Goal: Task Accomplishment & Management: Use online tool/utility

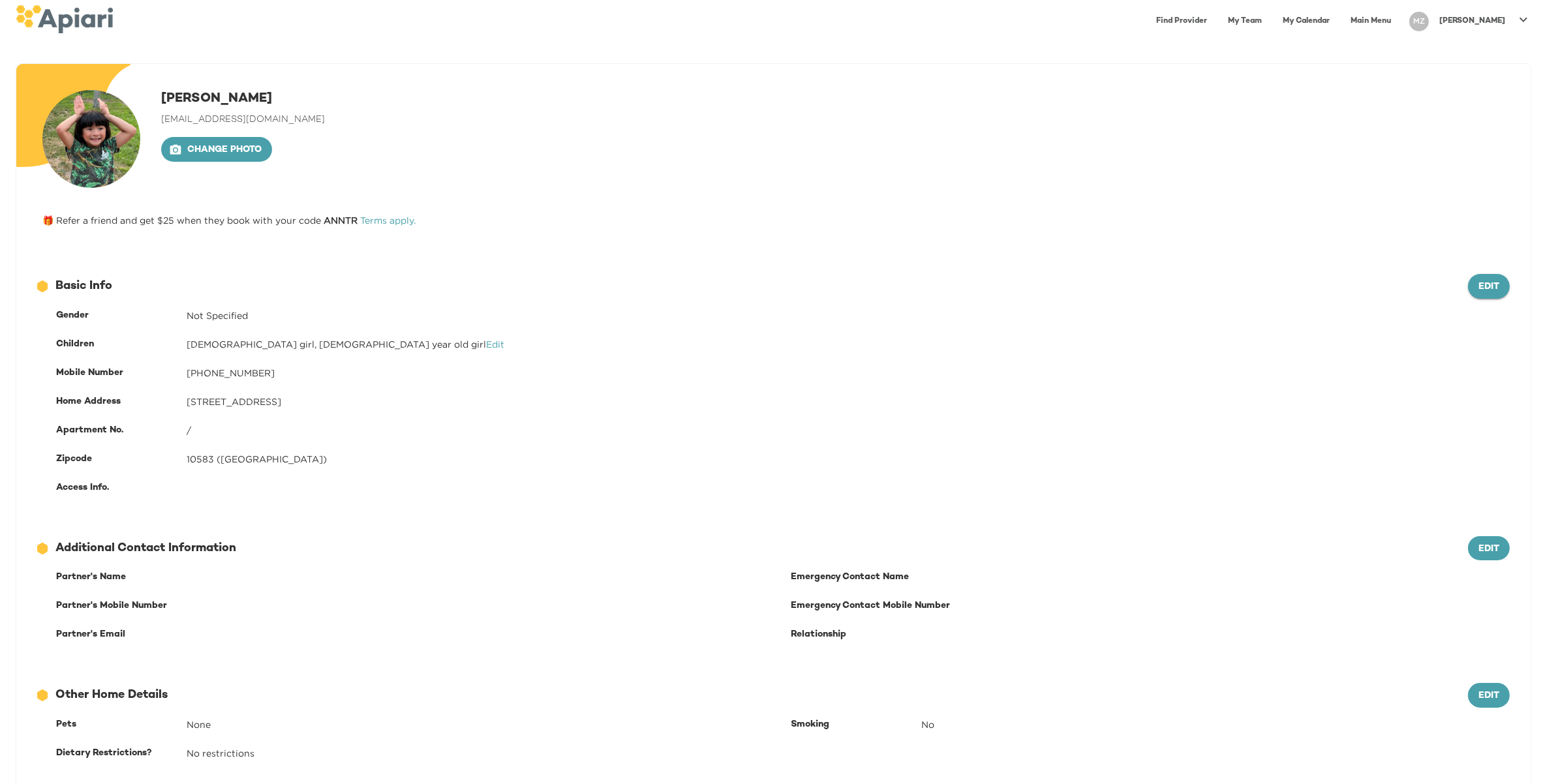
click at [1495, 282] on span "Edit" at bounding box center [1489, 287] width 21 height 17
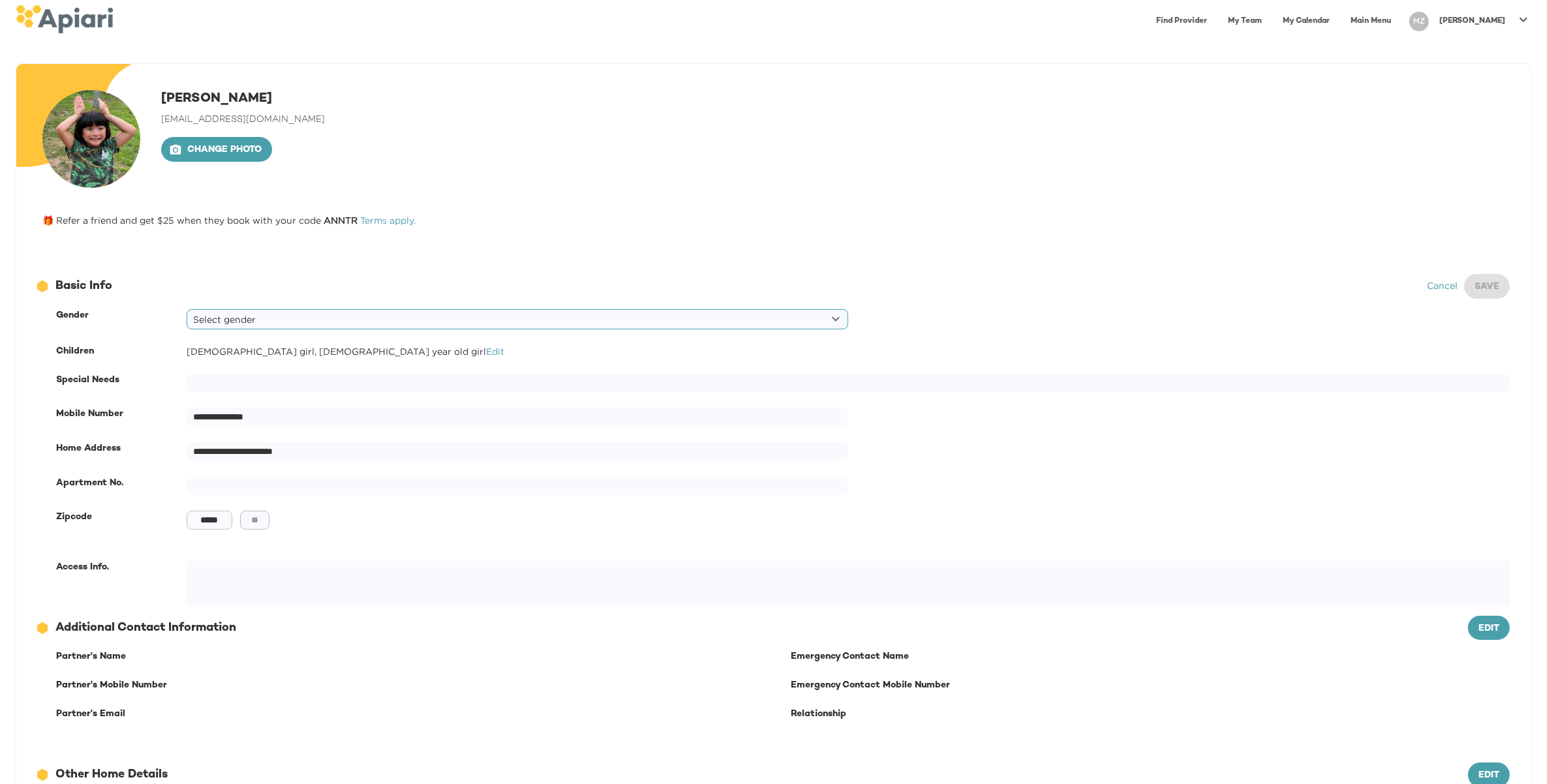
click at [217, 524] on input "*****" at bounding box center [210, 520] width 46 height 19
click at [216, 524] on input "*****" at bounding box center [210, 520] width 46 height 19
type input "*****"
click at [1489, 285] on span "Save" at bounding box center [1486, 287] width 25 height 17
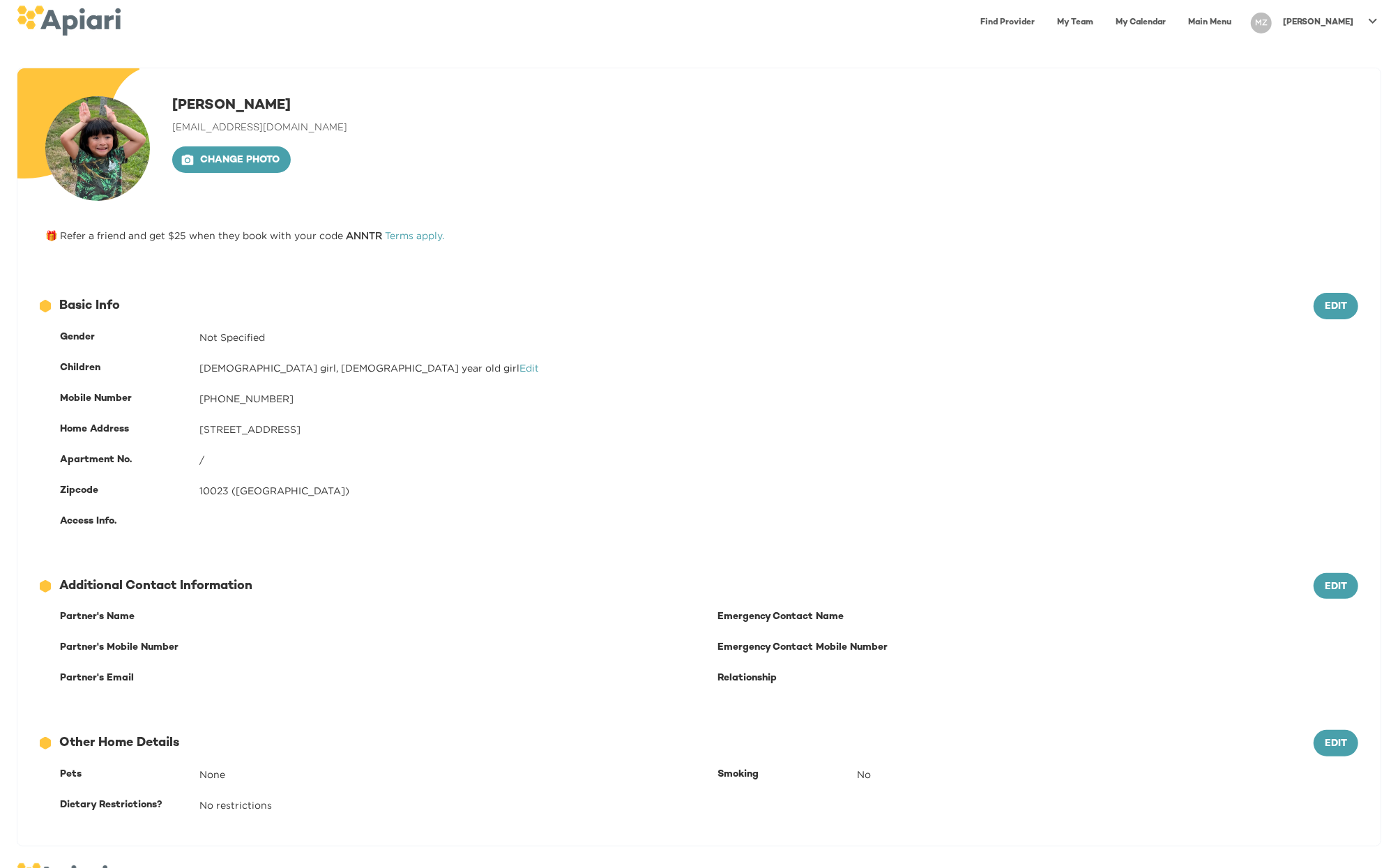
click at [1240, 26] on link "Main Menu" at bounding box center [1209, 23] width 60 height 29
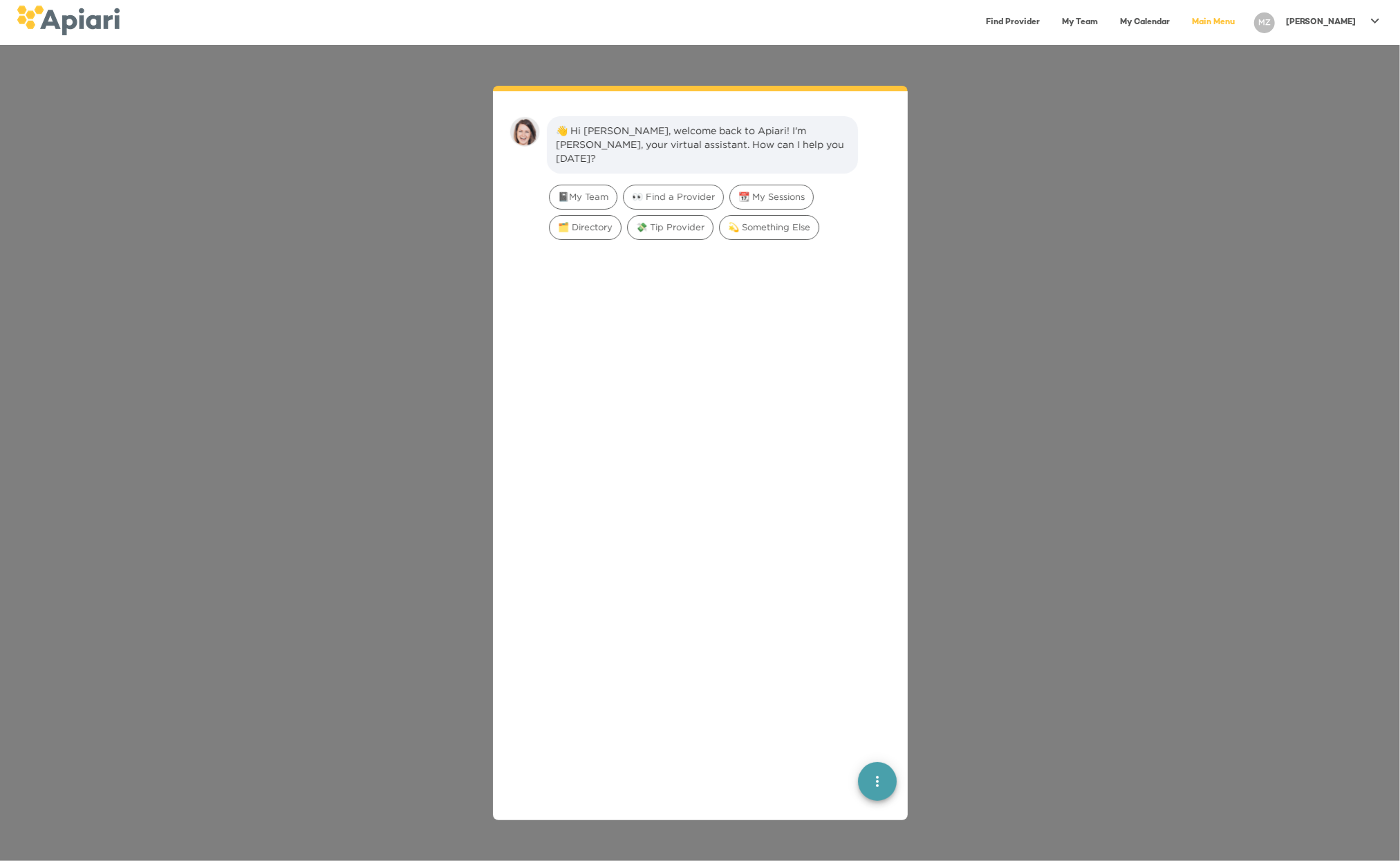
scroll to position [20, 0]
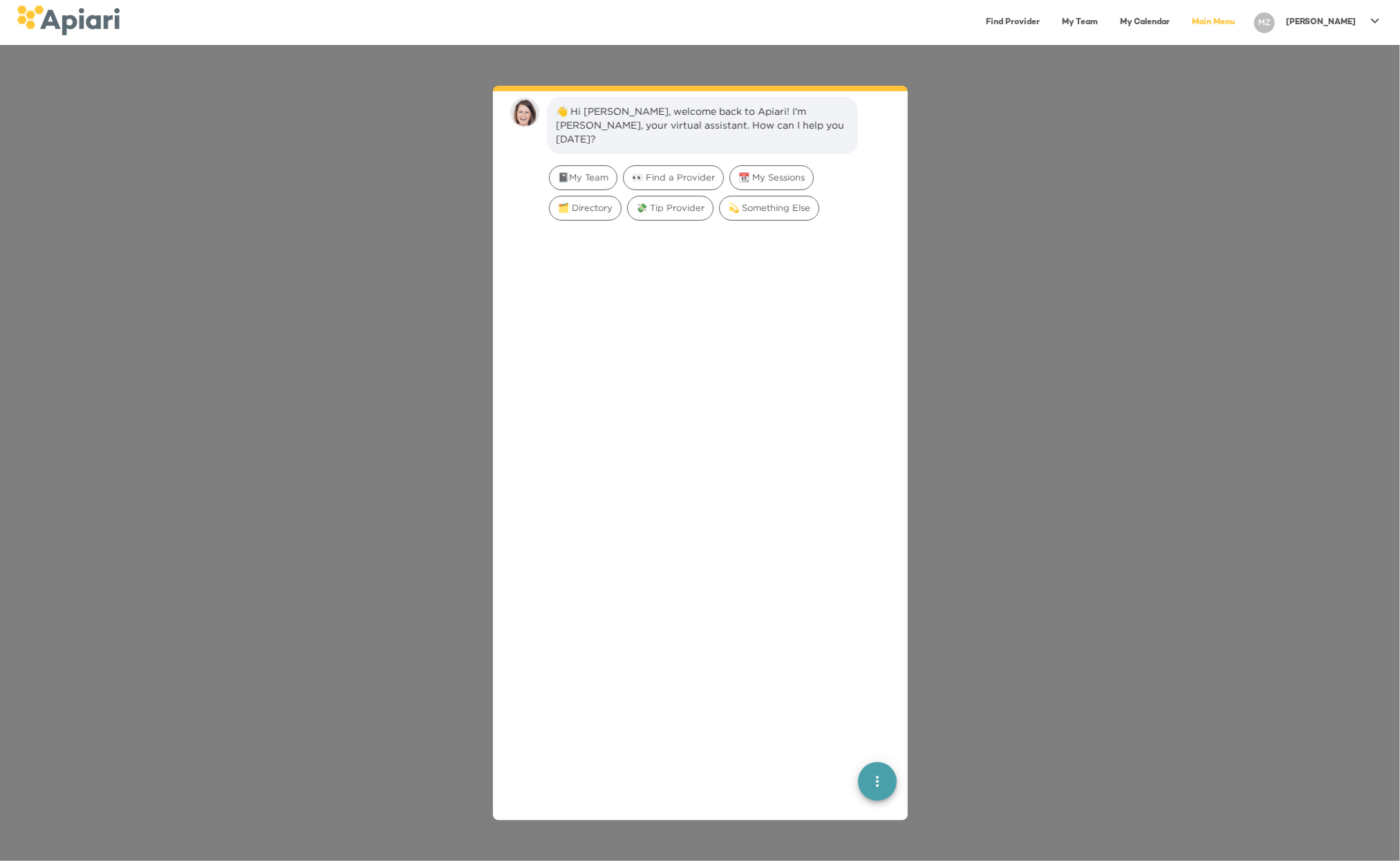
click at [435, 264] on div "👋 Hi [PERSON_NAME], welcome back to Apiari! I'm [PERSON_NAME], your virtual ass…" at bounding box center [700, 452] width 1400 height 816
click at [600, 201] on span "🗂️ Directory" at bounding box center [585, 207] width 71 height 13
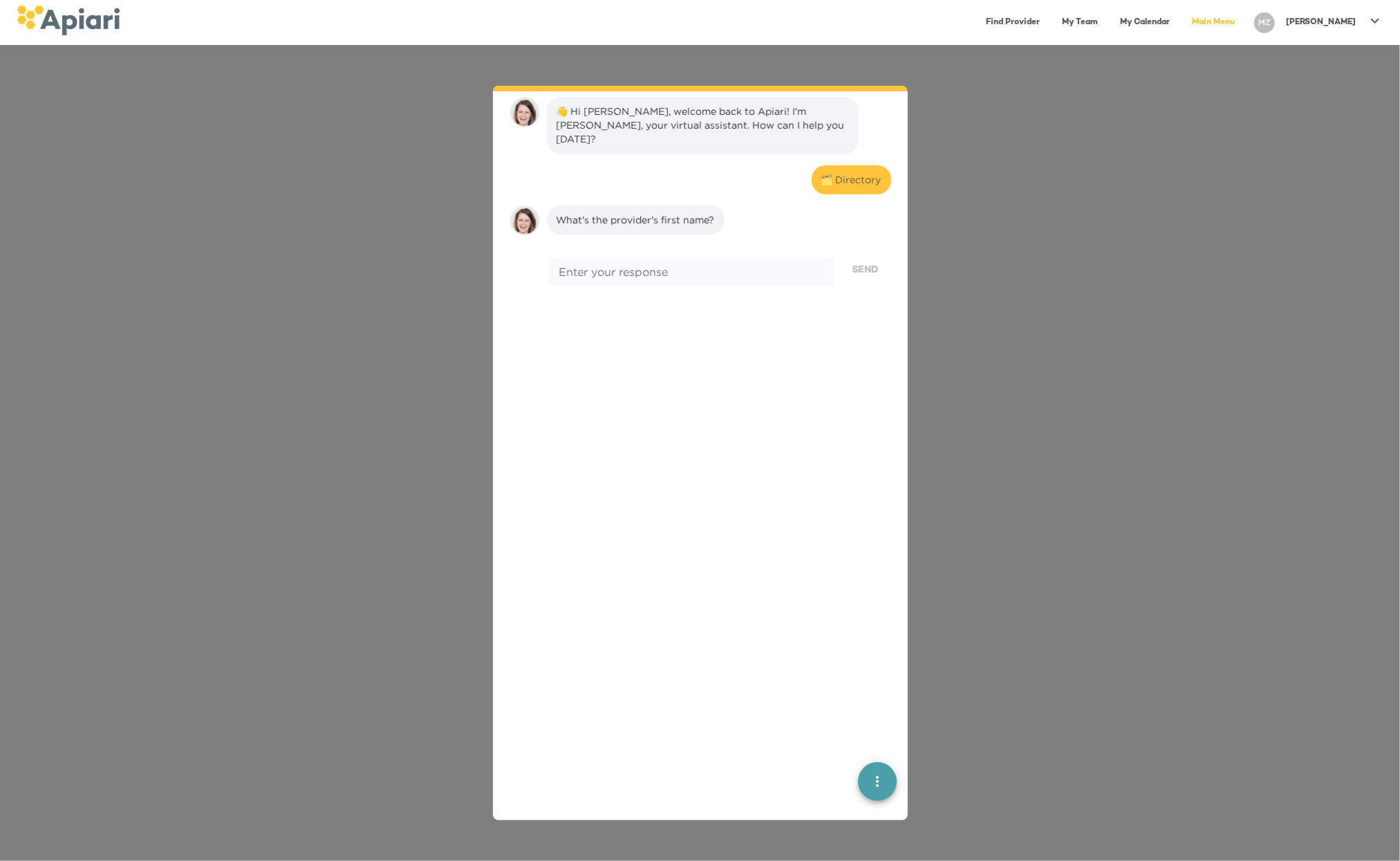
scroll to position [114, 0]
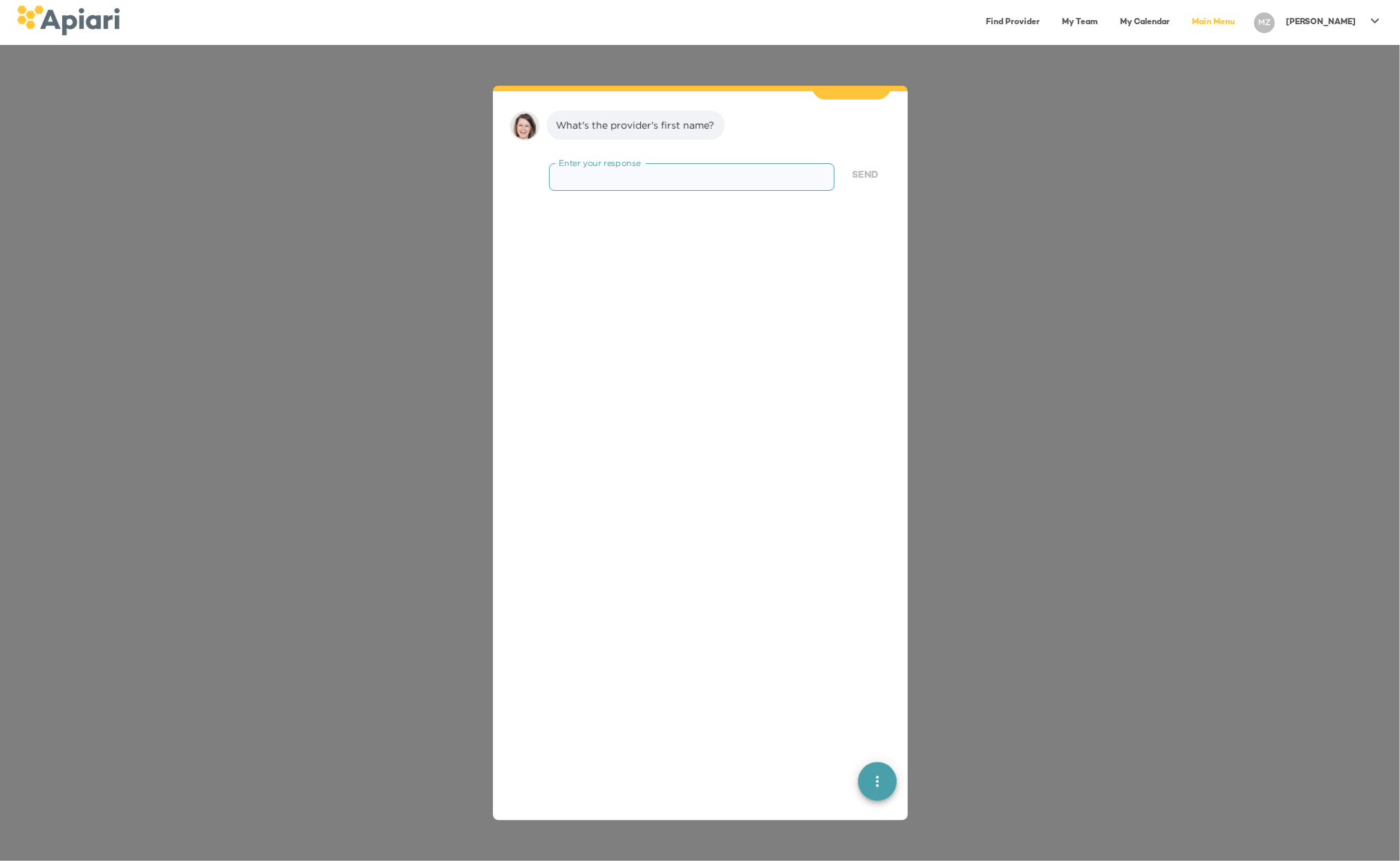
click at [641, 170] on textarea at bounding box center [691, 176] width 265 height 13
type textarea "**********"
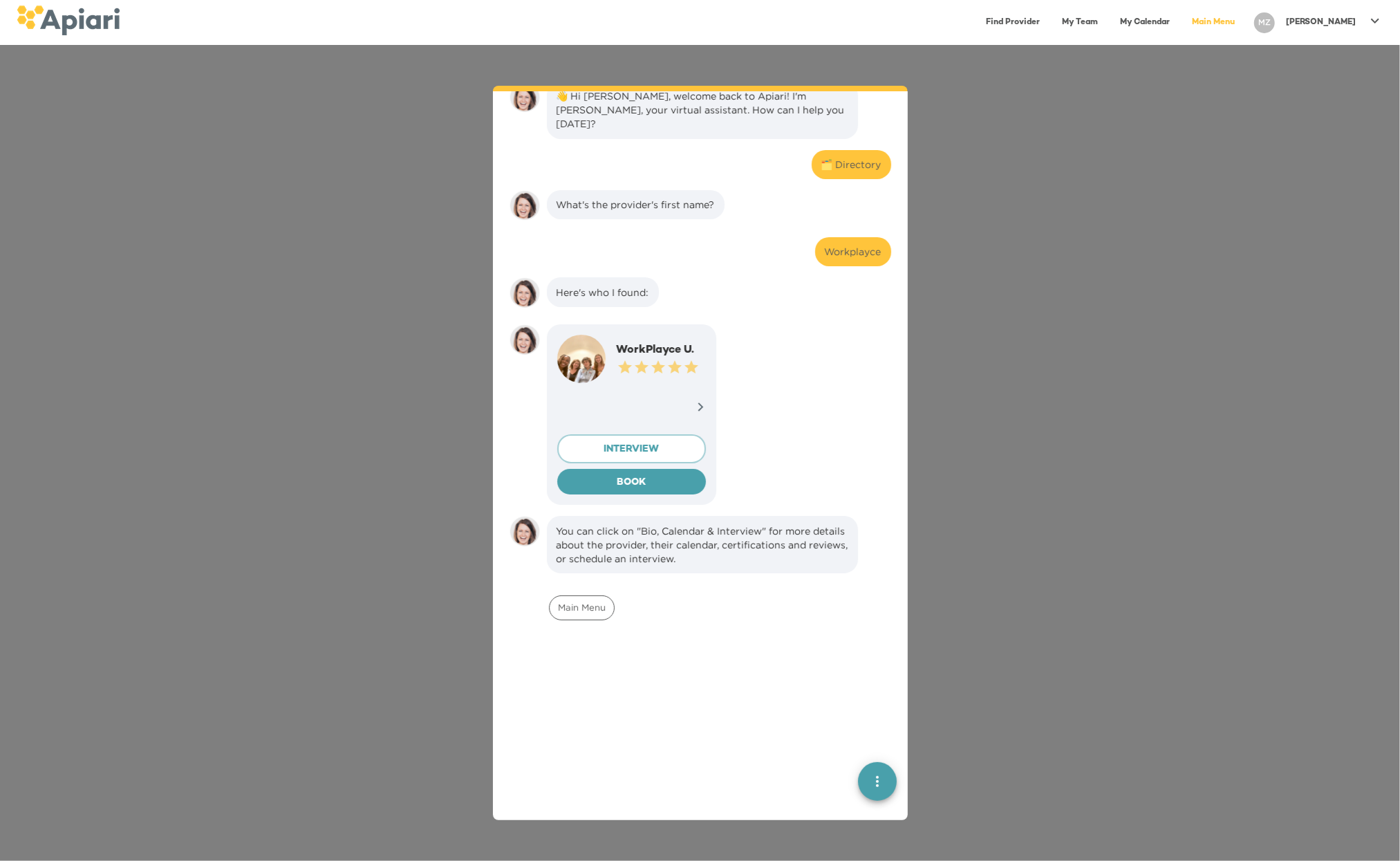
scroll to position [0, 0]
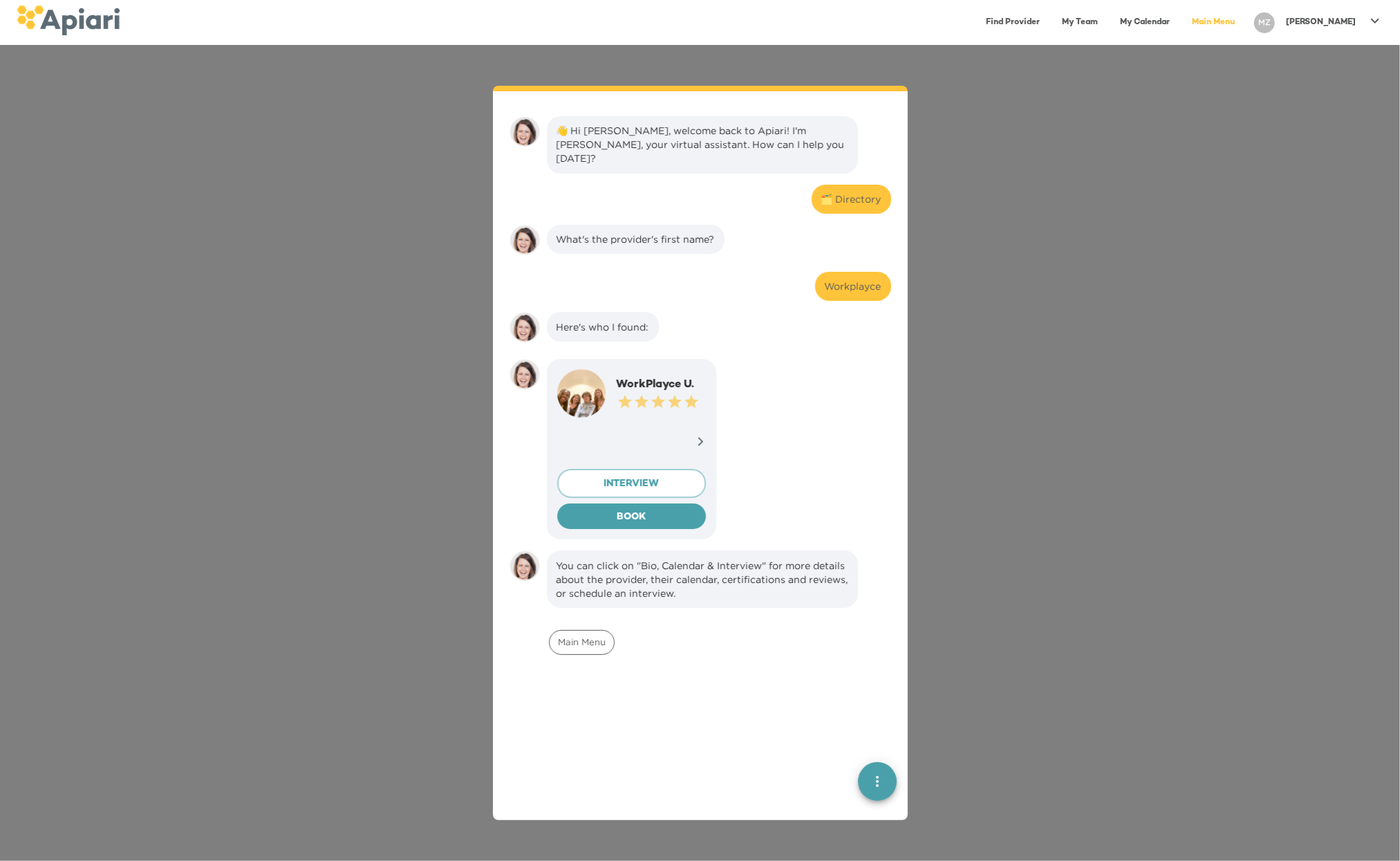
click at [1241, 23] on link "Main Menu" at bounding box center [1213, 22] width 59 height 28
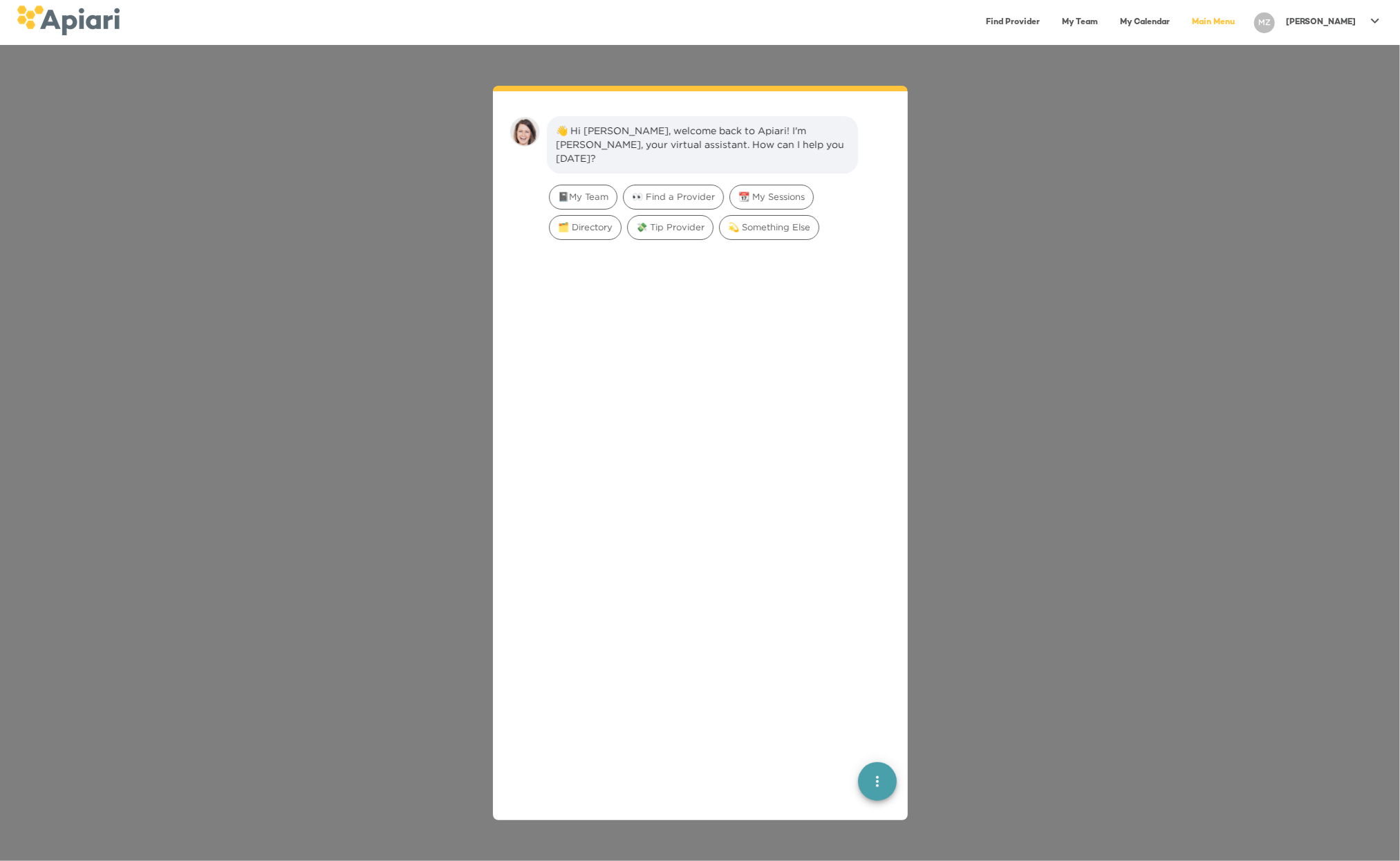
scroll to position [20, 0]
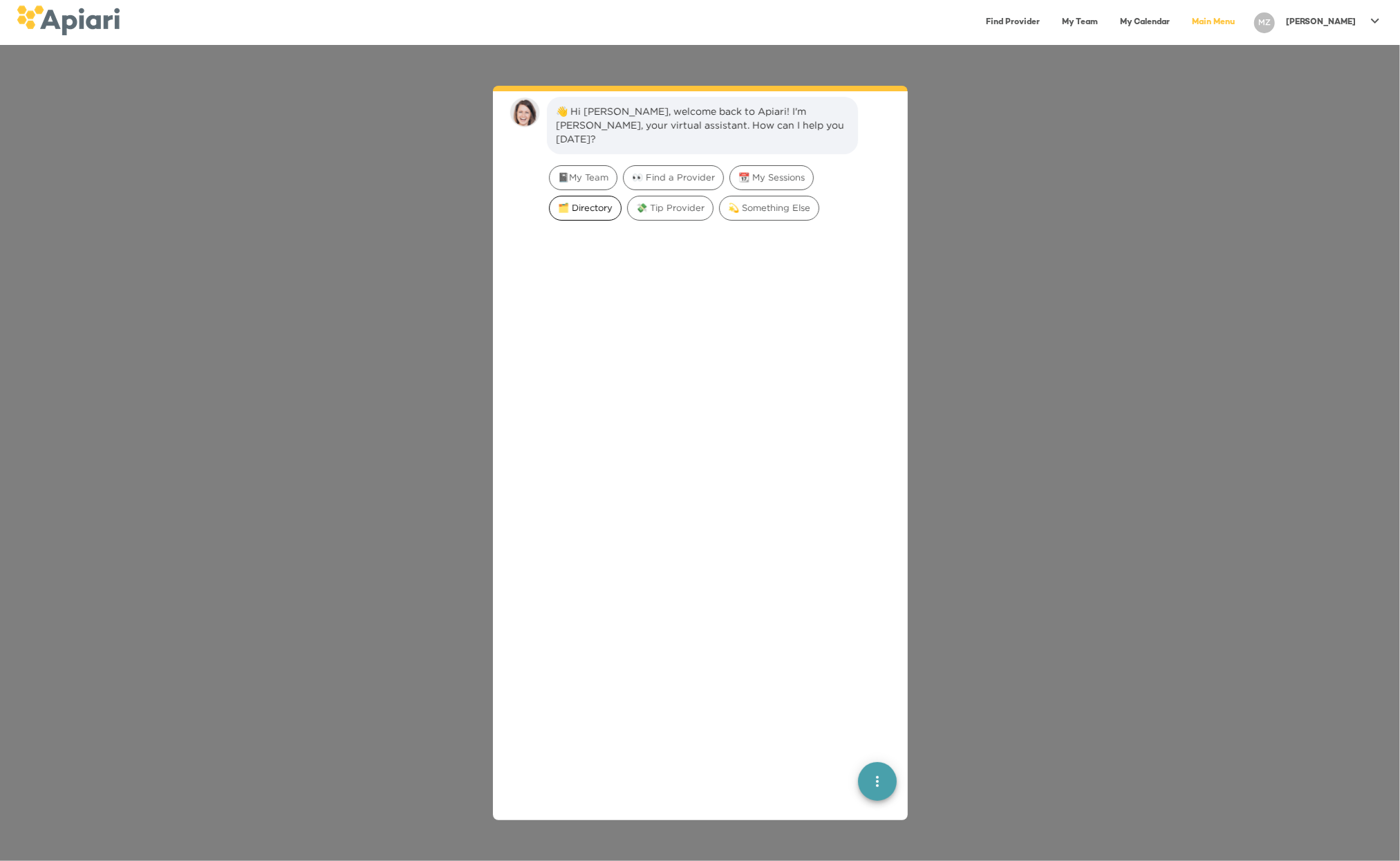
click at [603, 201] on span "🗂️ Directory" at bounding box center [585, 207] width 71 height 13
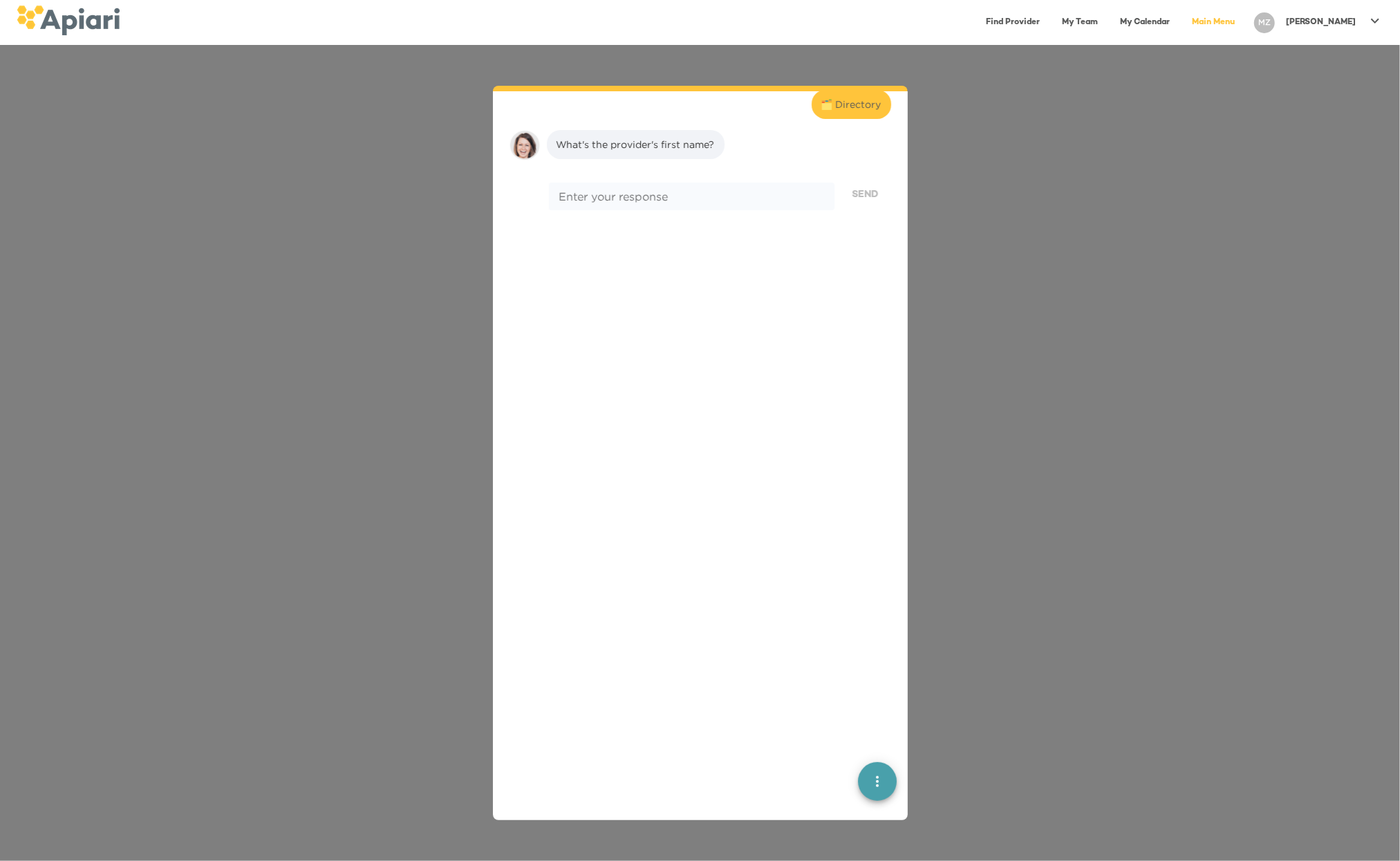
scroll to position [114, 0]
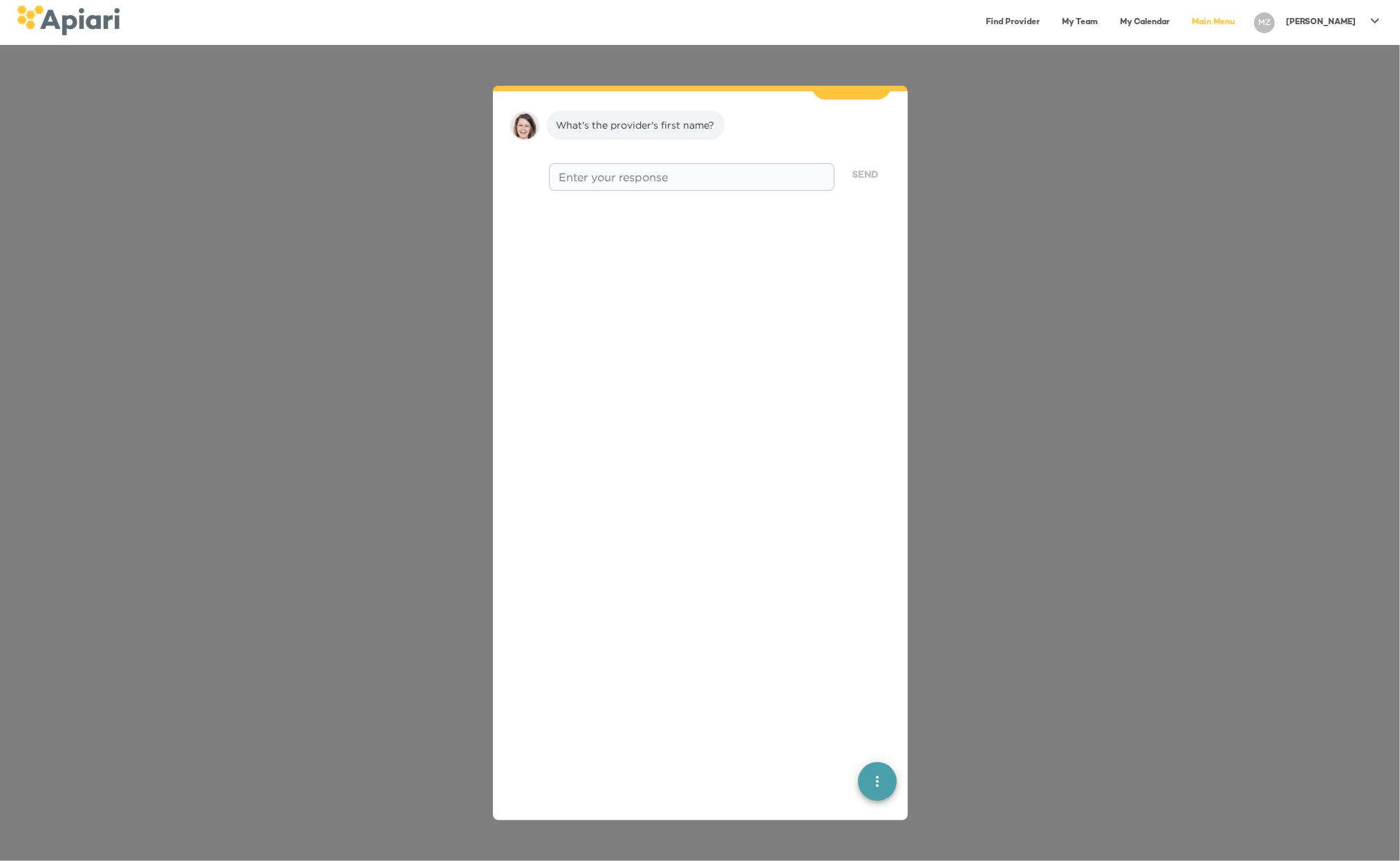
click at [603, 170] on textarea at bounding box center [691, 176] width 265 height 13
type textarea "**********"
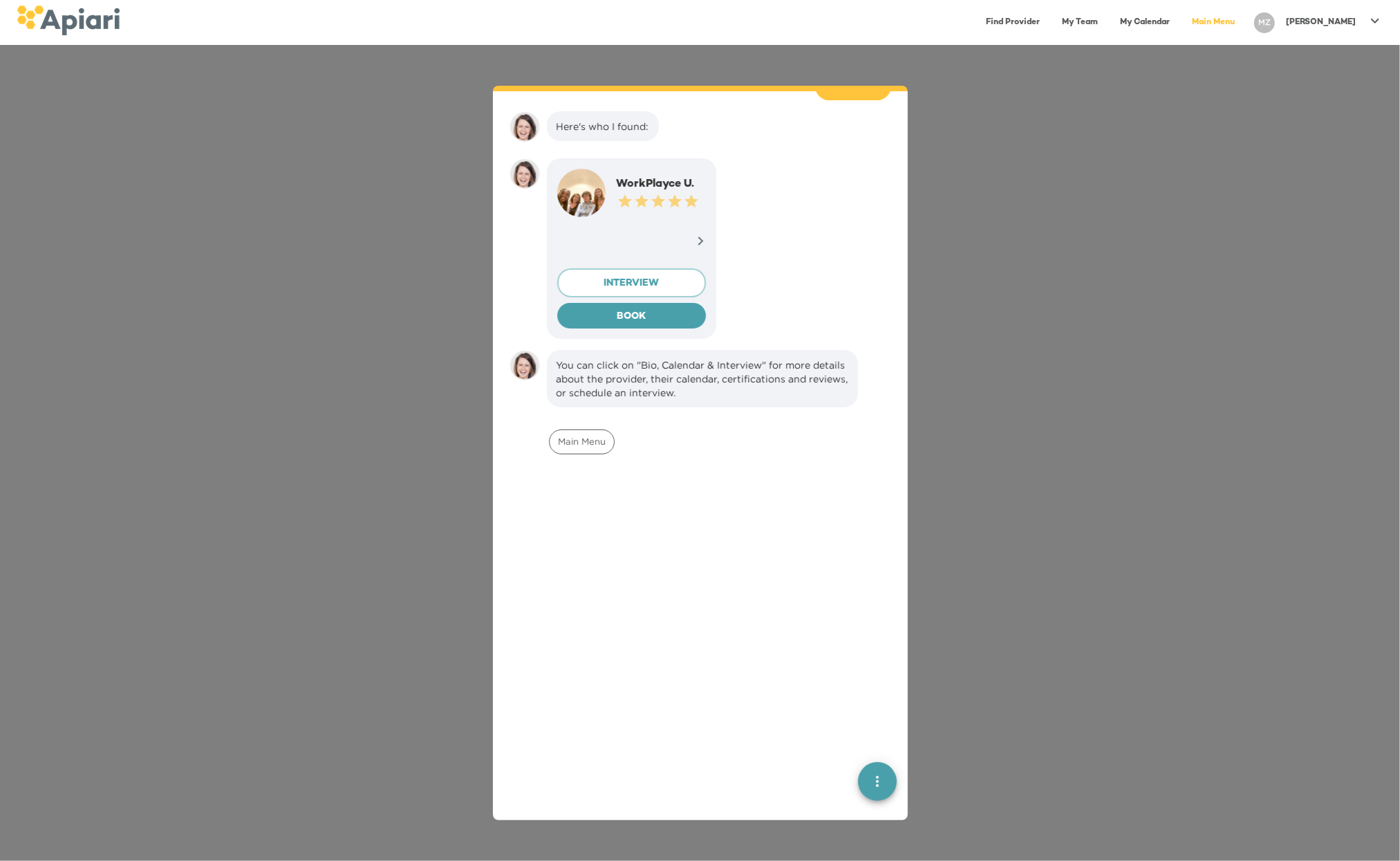
click at [695, 236] on div at bounding box center [700, 243] width 11 height 14
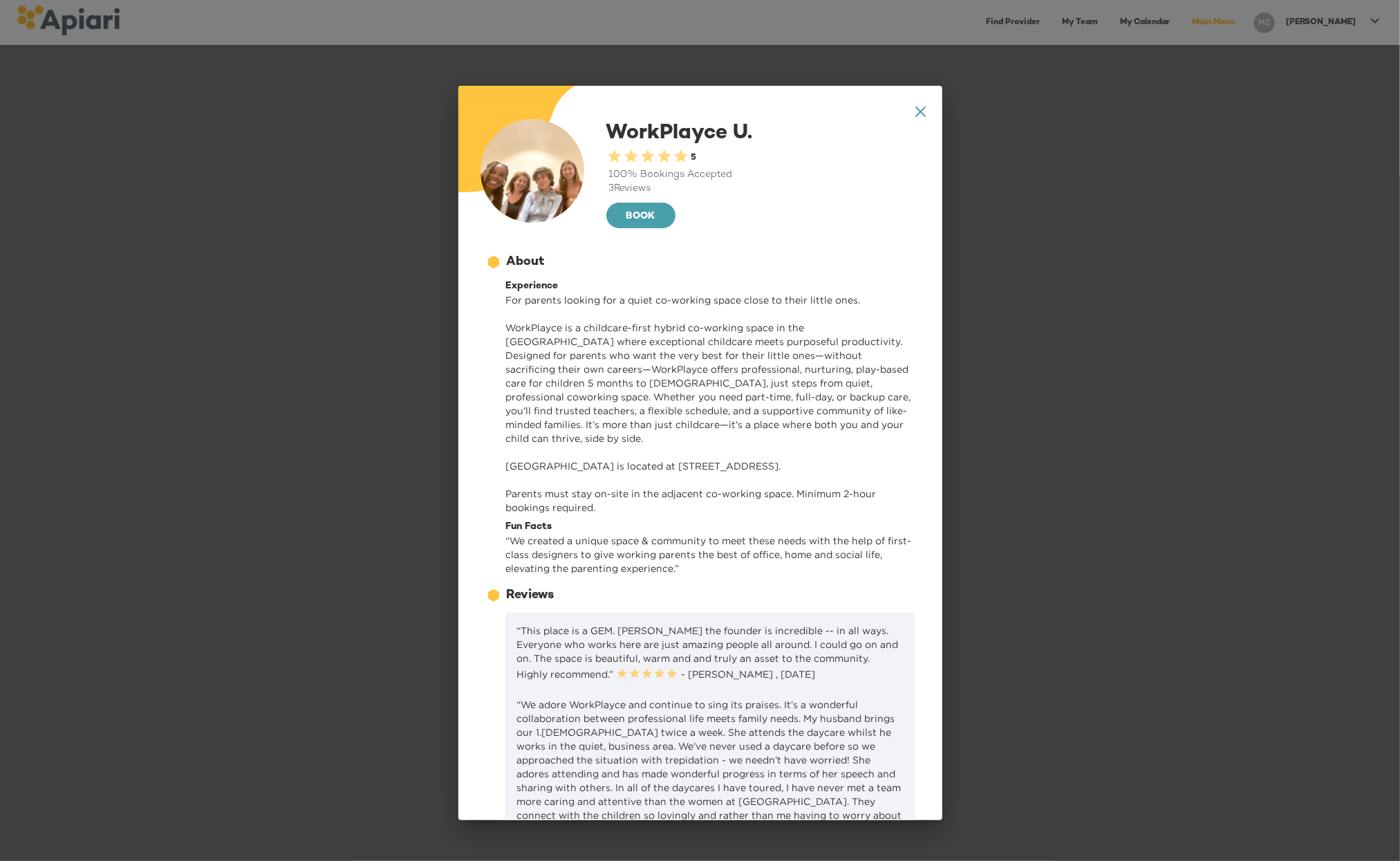
scroll to position [265, 0]
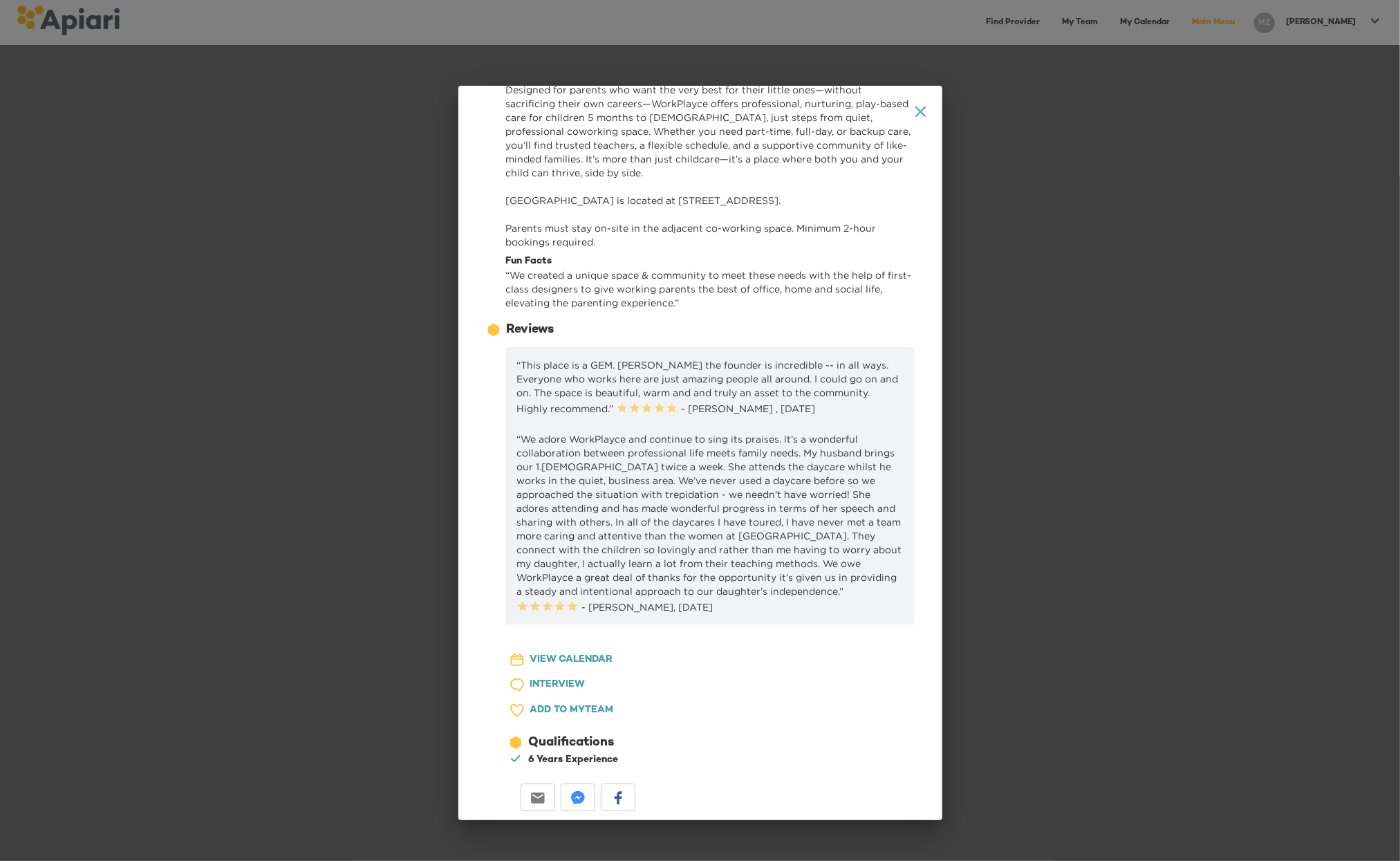
drag, startPoint x: 584, startPoint y: 794, endPoint x: 487, endPoint y: 718, distance: 123.2
click at [487, 718] on div "23979DC4-A7E4-489C-88E7-37869341D308 Created with sketchtool. VIEW CALENDAR 1D7…" at bounding box center [572, 725] width 195 height 180
click at [545, 788] on div "Email" at bounding box center [537, 795] width 34 height 27
drag, startPoint x: 575, startPoint y: 802, endPoint x: 624, endPoint y: 336, distance: 468.6
click at [624, 336] on div "12686743-09FA-4EEB-95D2-F2C0DBB3467E Created with sketchtool. Reviews" at bounding box center [700, 330] width 429 height 18
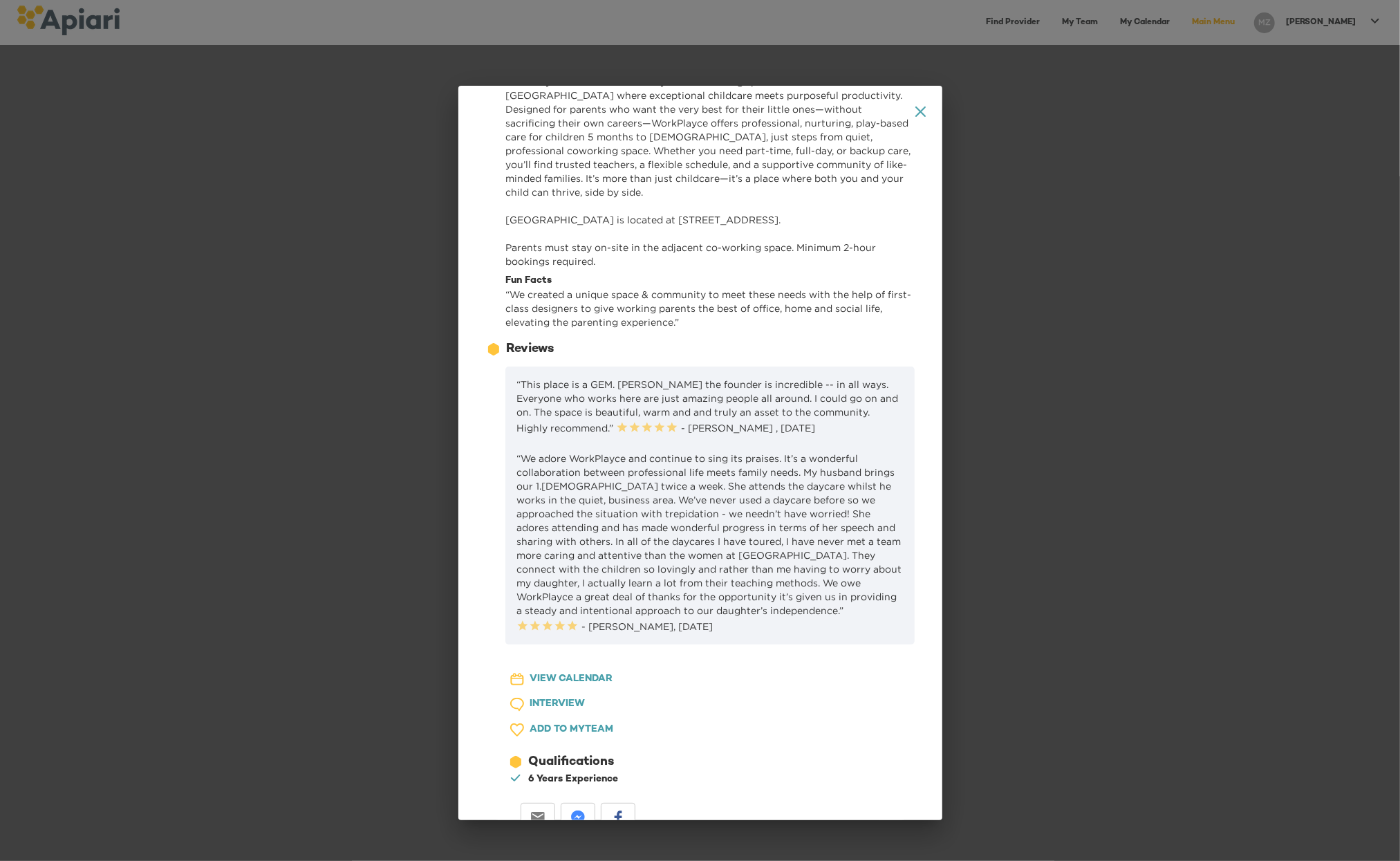
scroll to position [244, 0]
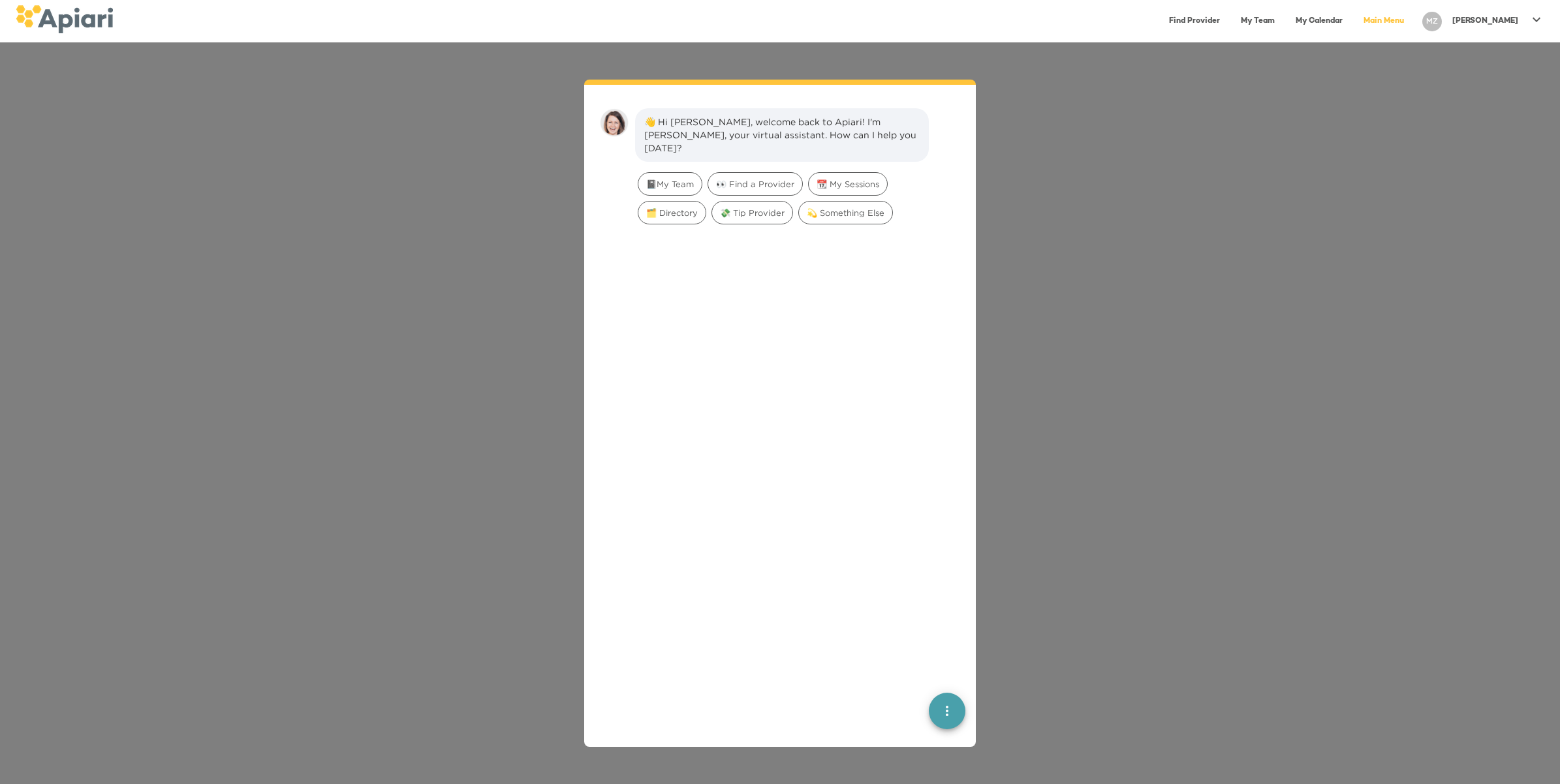
scroll to position [17, 0]
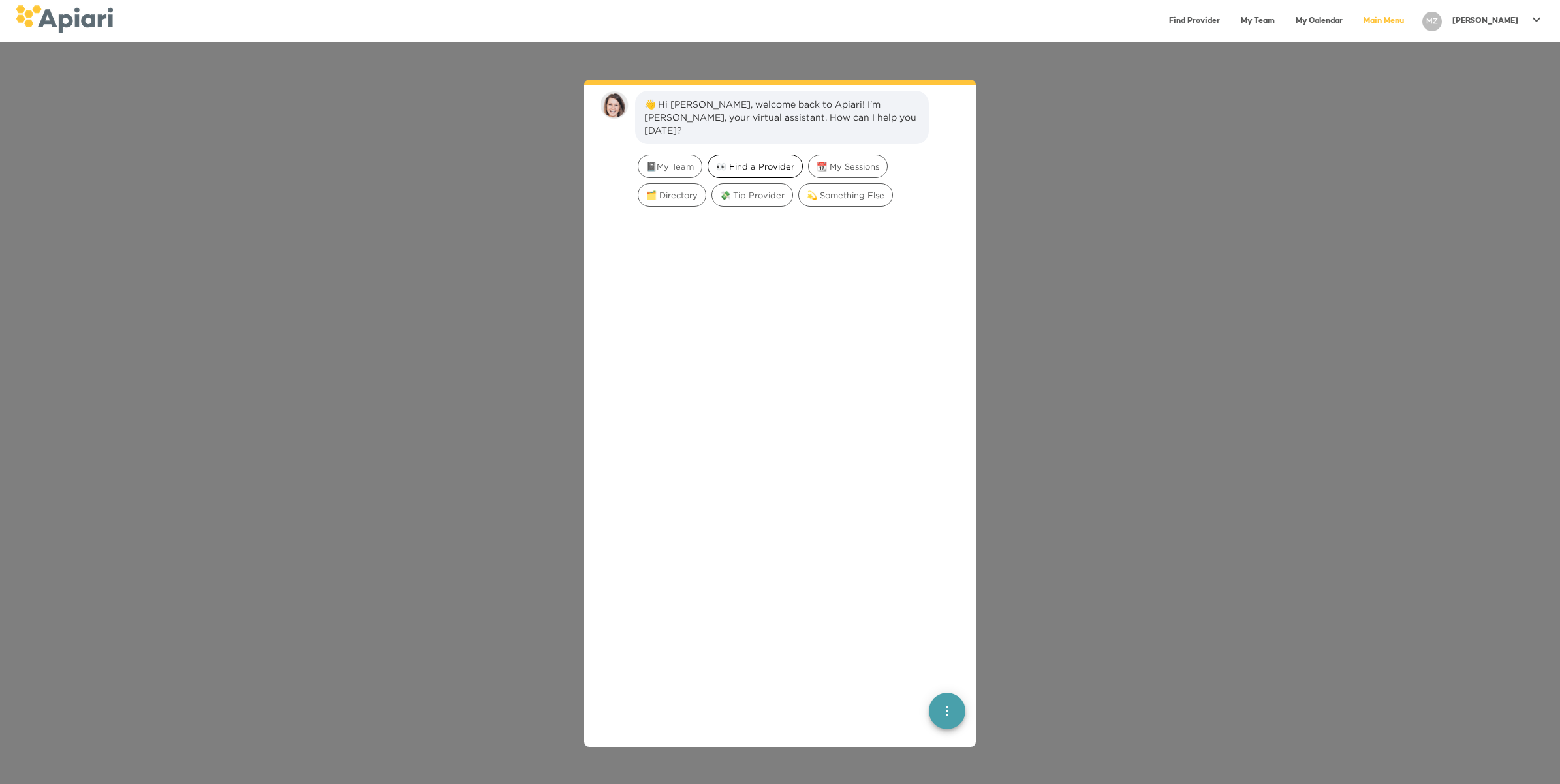
click at [783, 160] on span "👀 Find a Provider" at bounding box center [755, 166] width 94 height 12
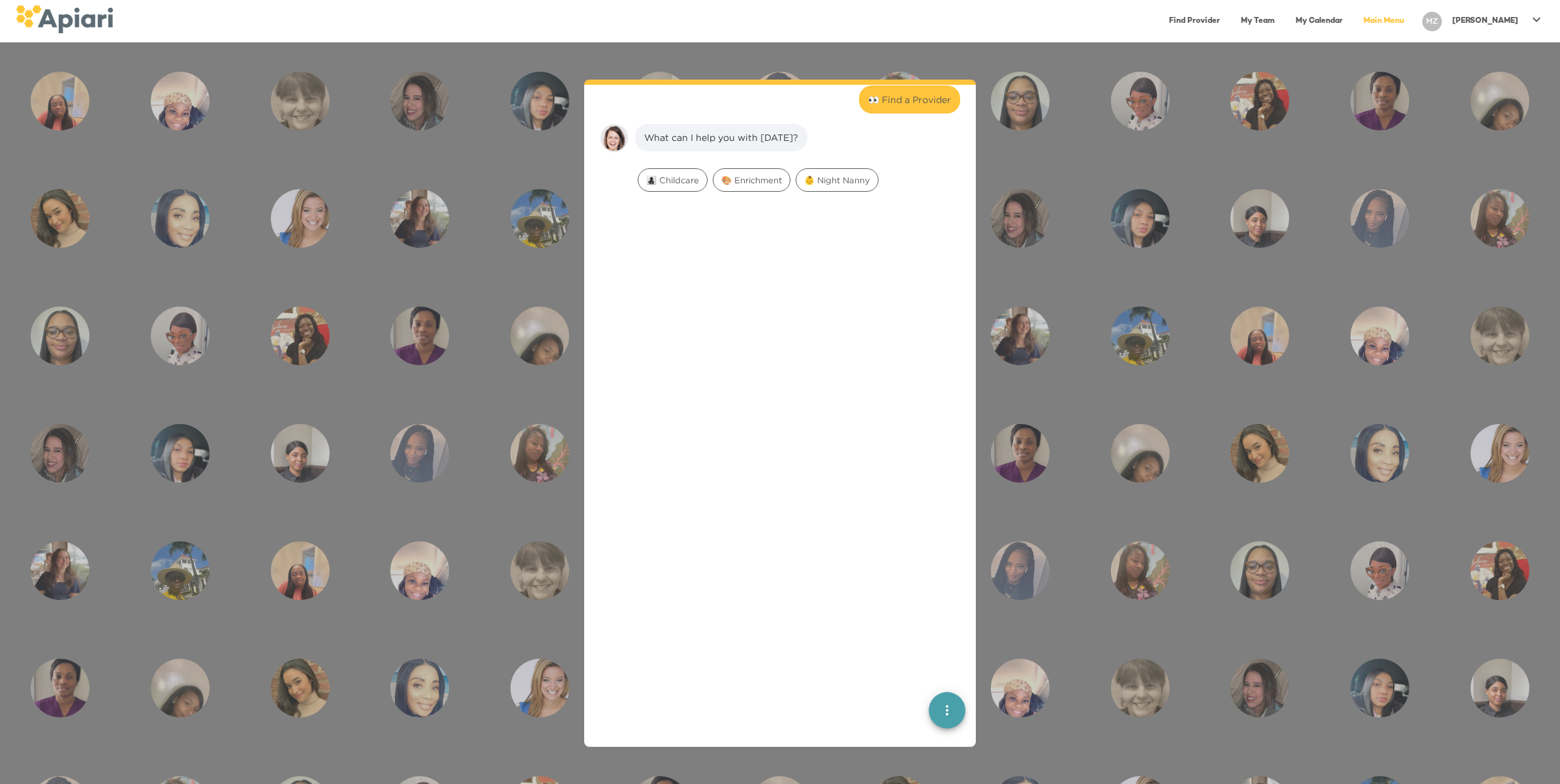
scroll to position [108, 0]
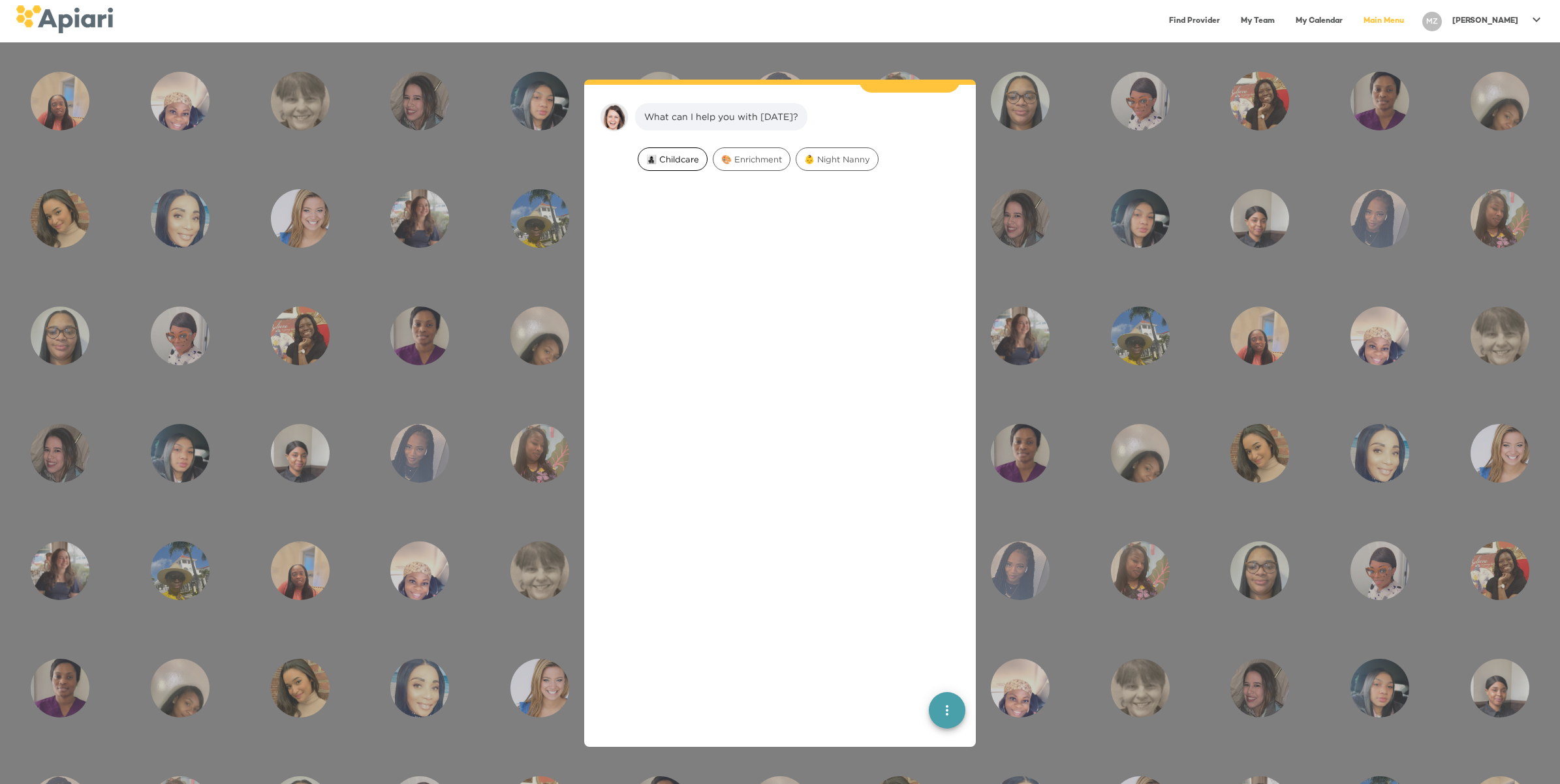
click at [670, 147] on div "👩‍👧‍👦 Childcare" at bounding box center [673, 159] width 70 height 24
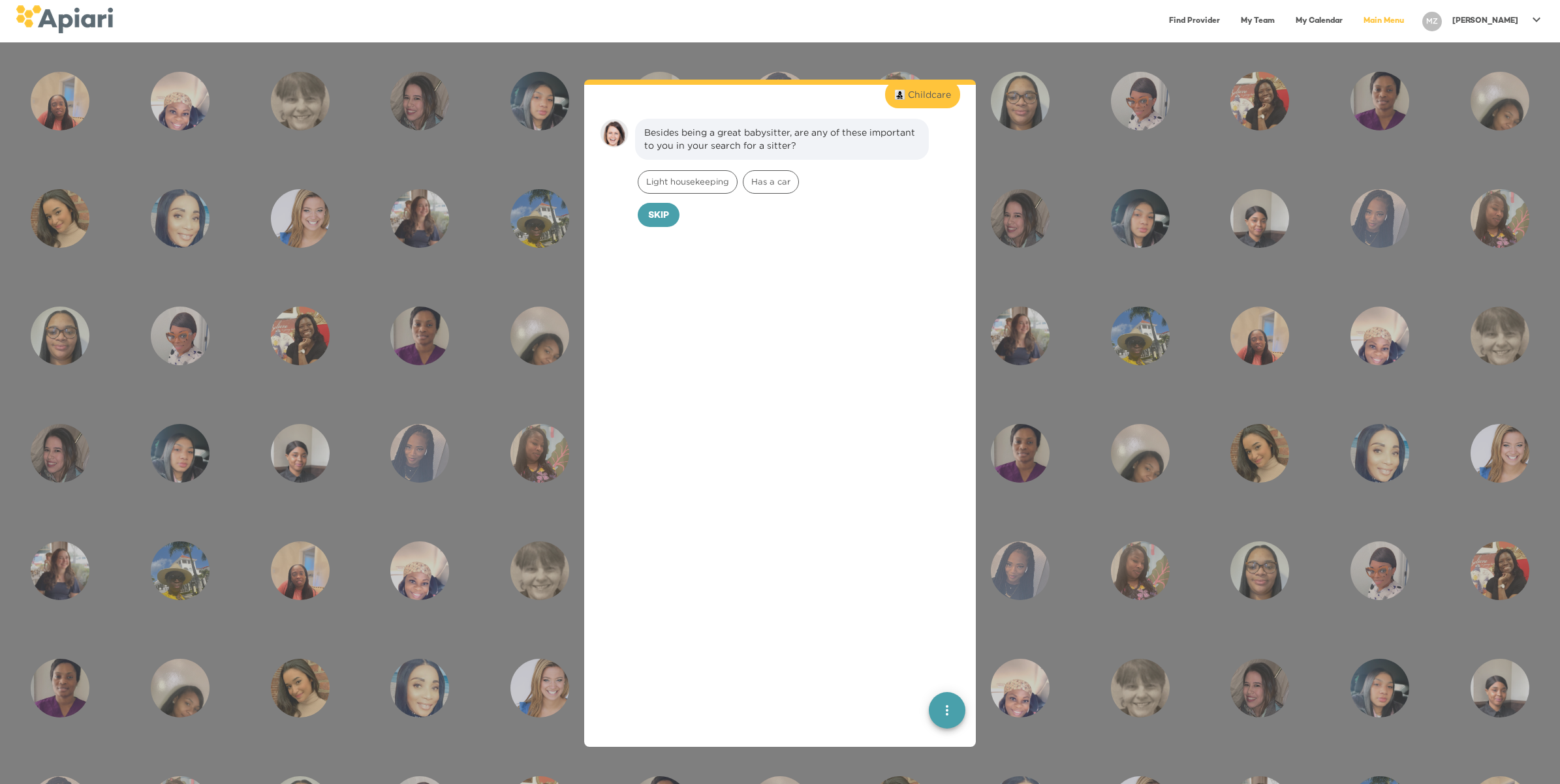
scroll to position [190, 0]
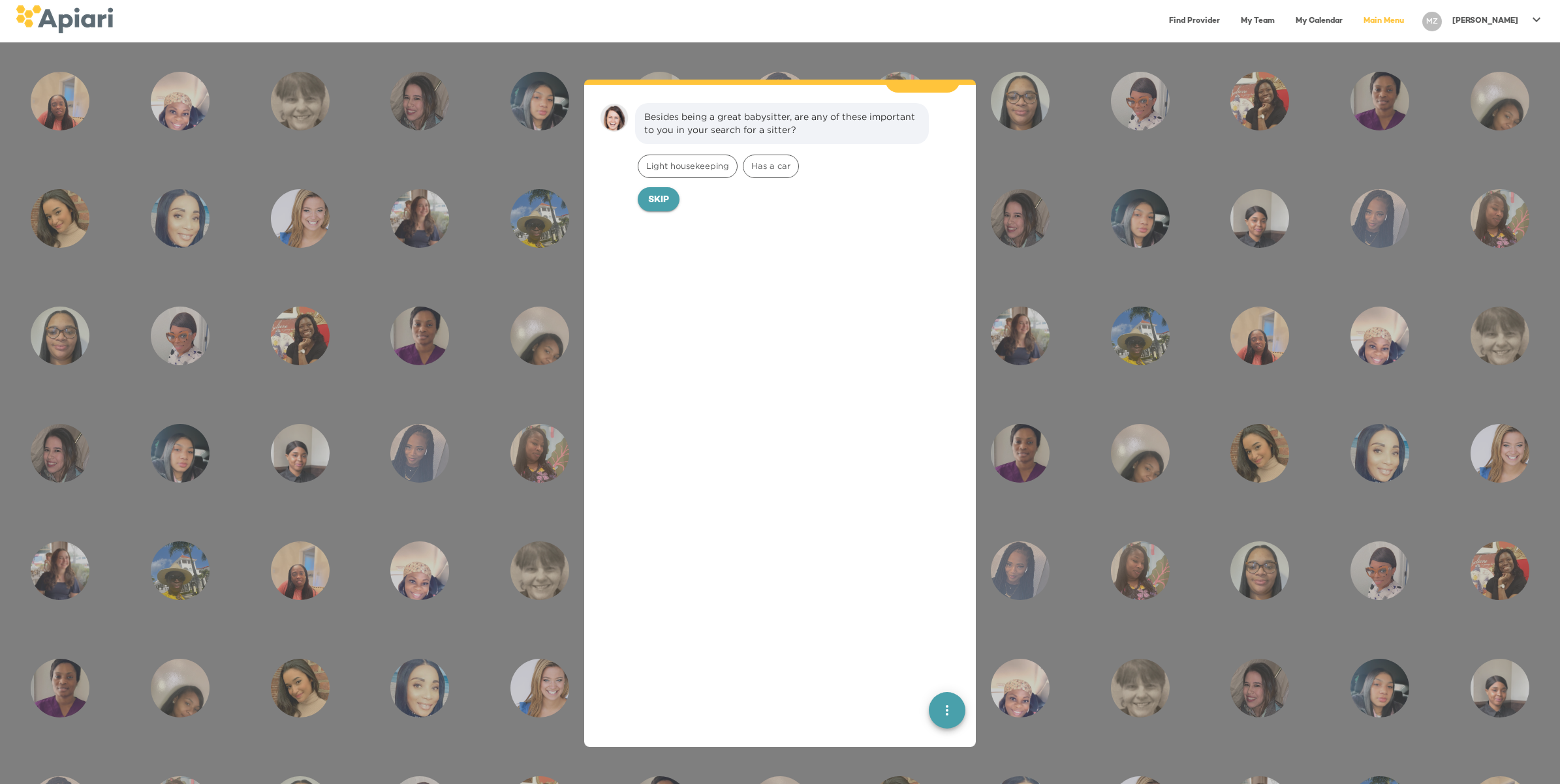
click at [665, 192] on span "Skip" at bounding box center [658, 201] width 21 height 17
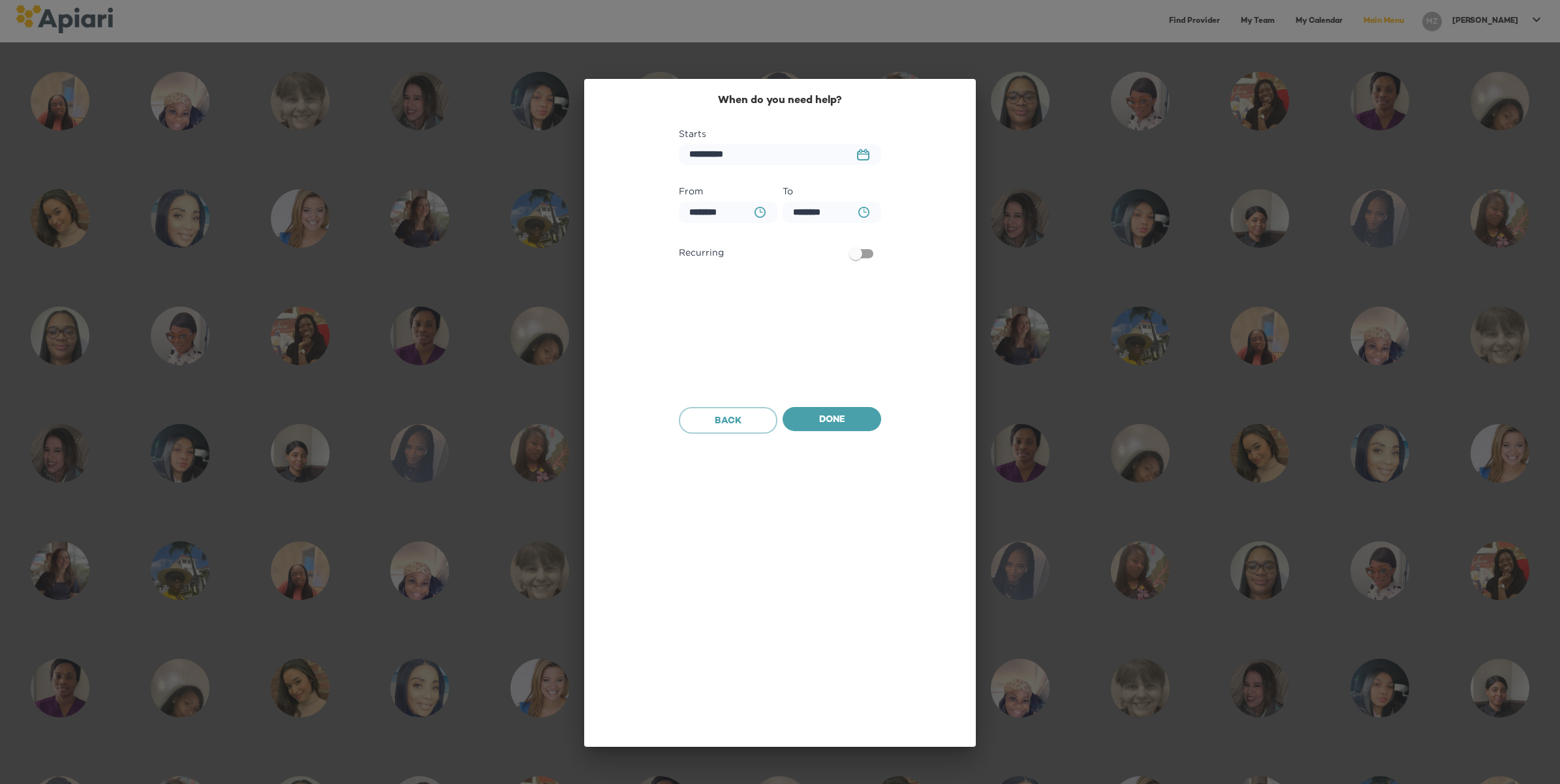
scroll to position [279, 0]
click at [863, 150] on icon "23979DC4-A7E4-489C-88E7-37869341D308 Created with sketchtool." at bounding box center [862, 155] width 12 height 12
click at [832, 293] on p "15" at bounding box center [830, 295] width 7 height 11
type input "**********"
click at [813, 418] on span "Done" at bounding box center [831, 421] width 77 height 17
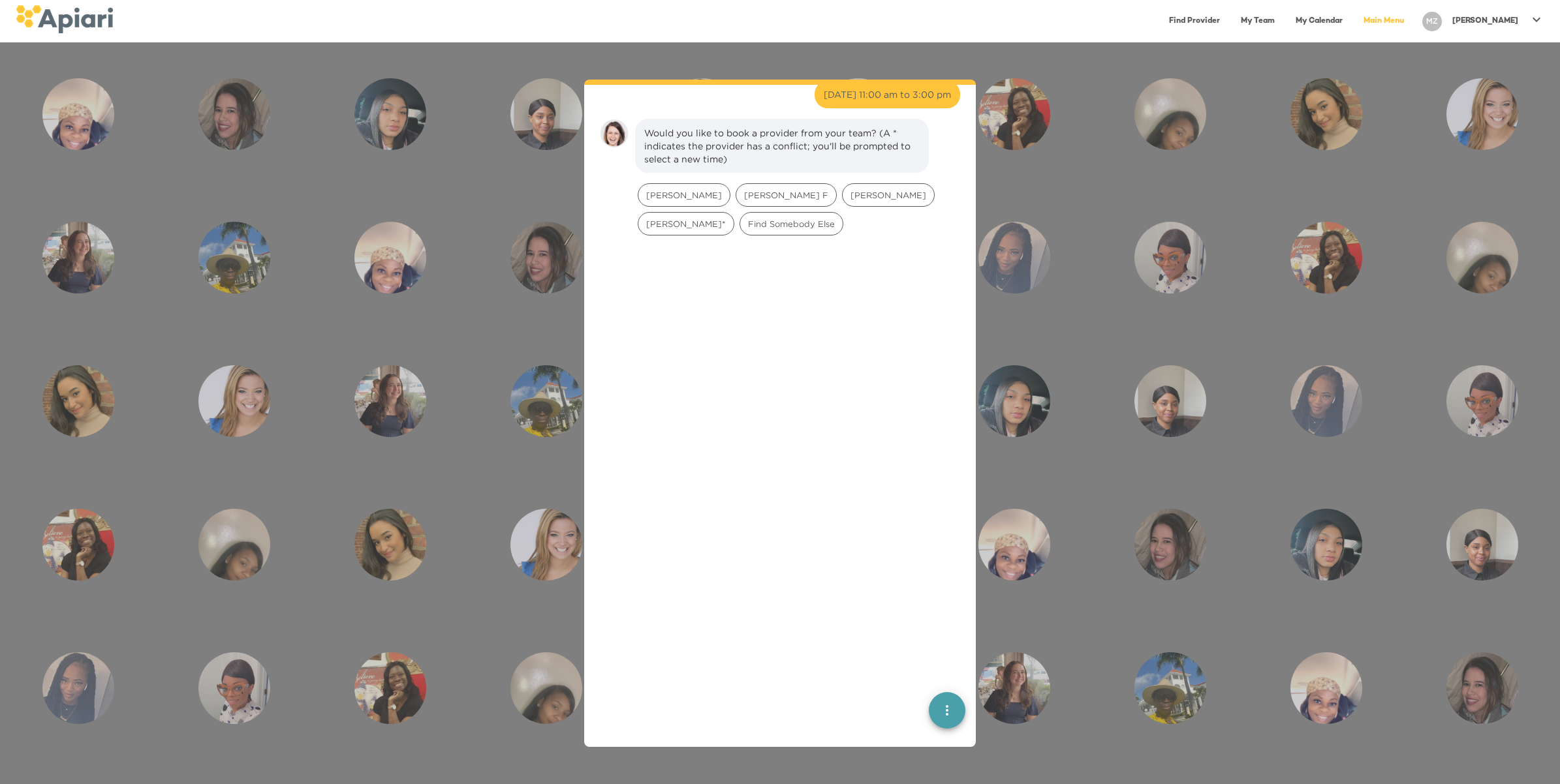
scroll to position [361, 0]
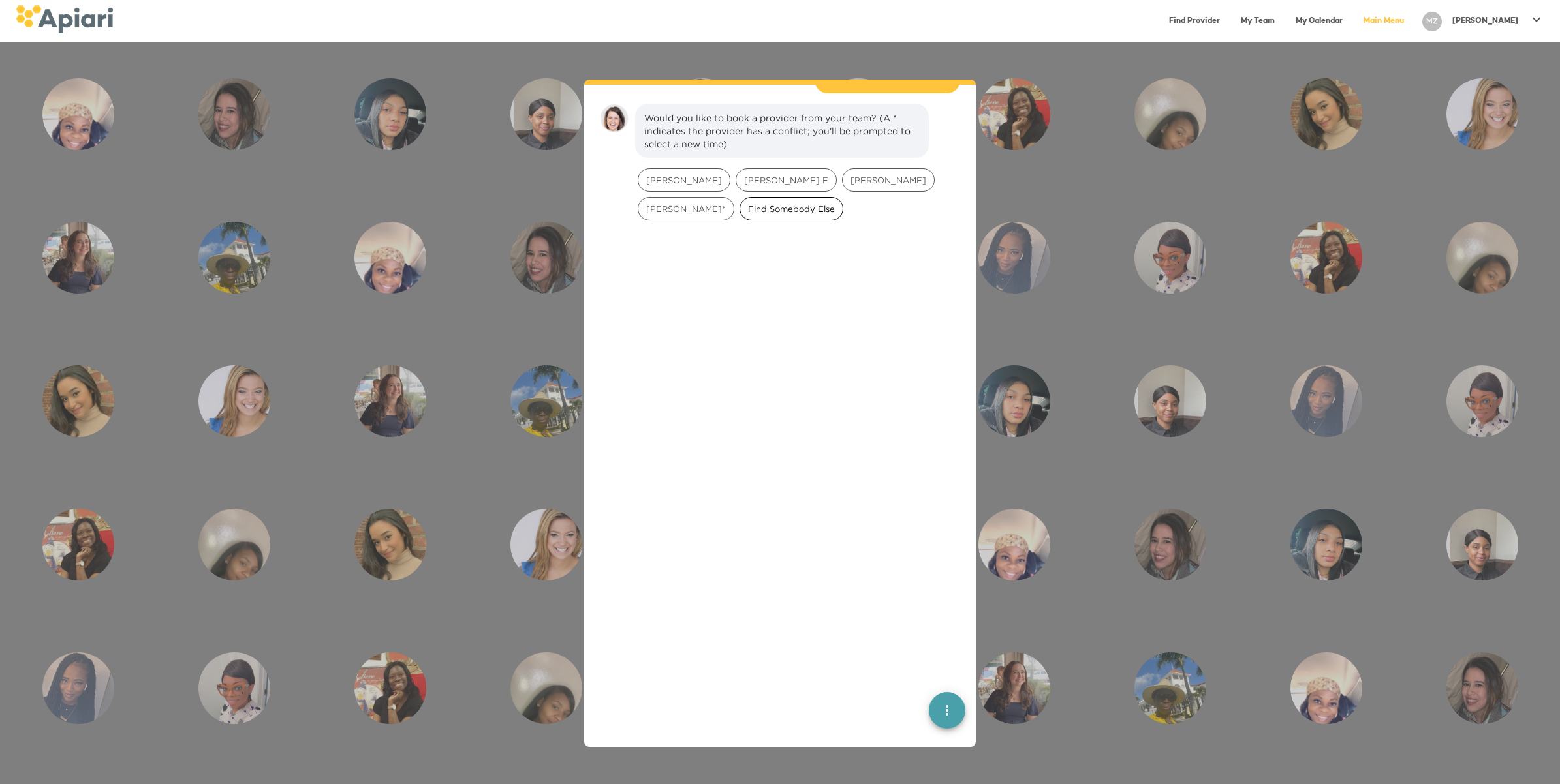
click at [740, 203] on span "Find Somebody Else" at bounding box center [791, 209] width 102 height 12
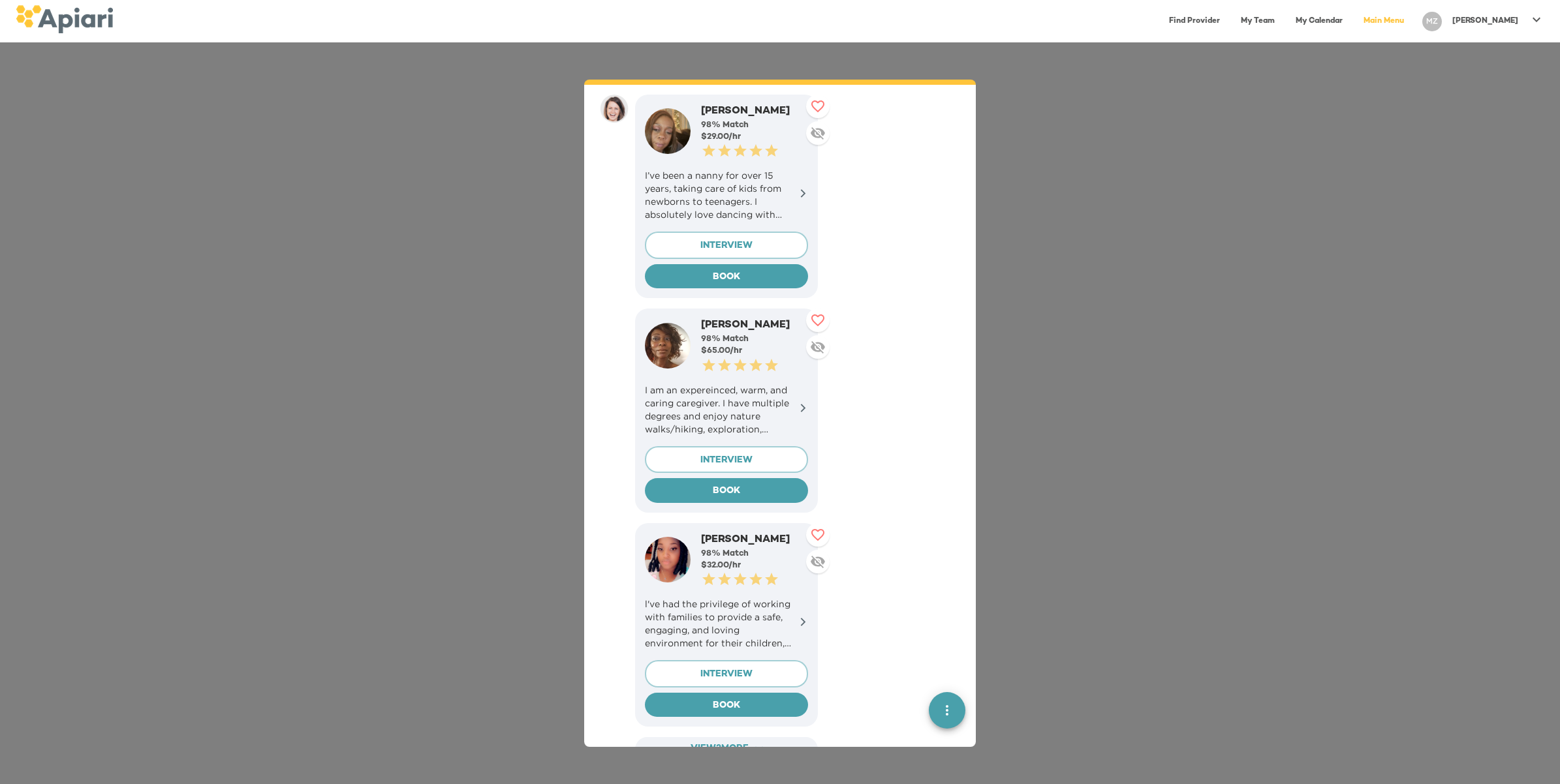
scroll to position [647, 0]
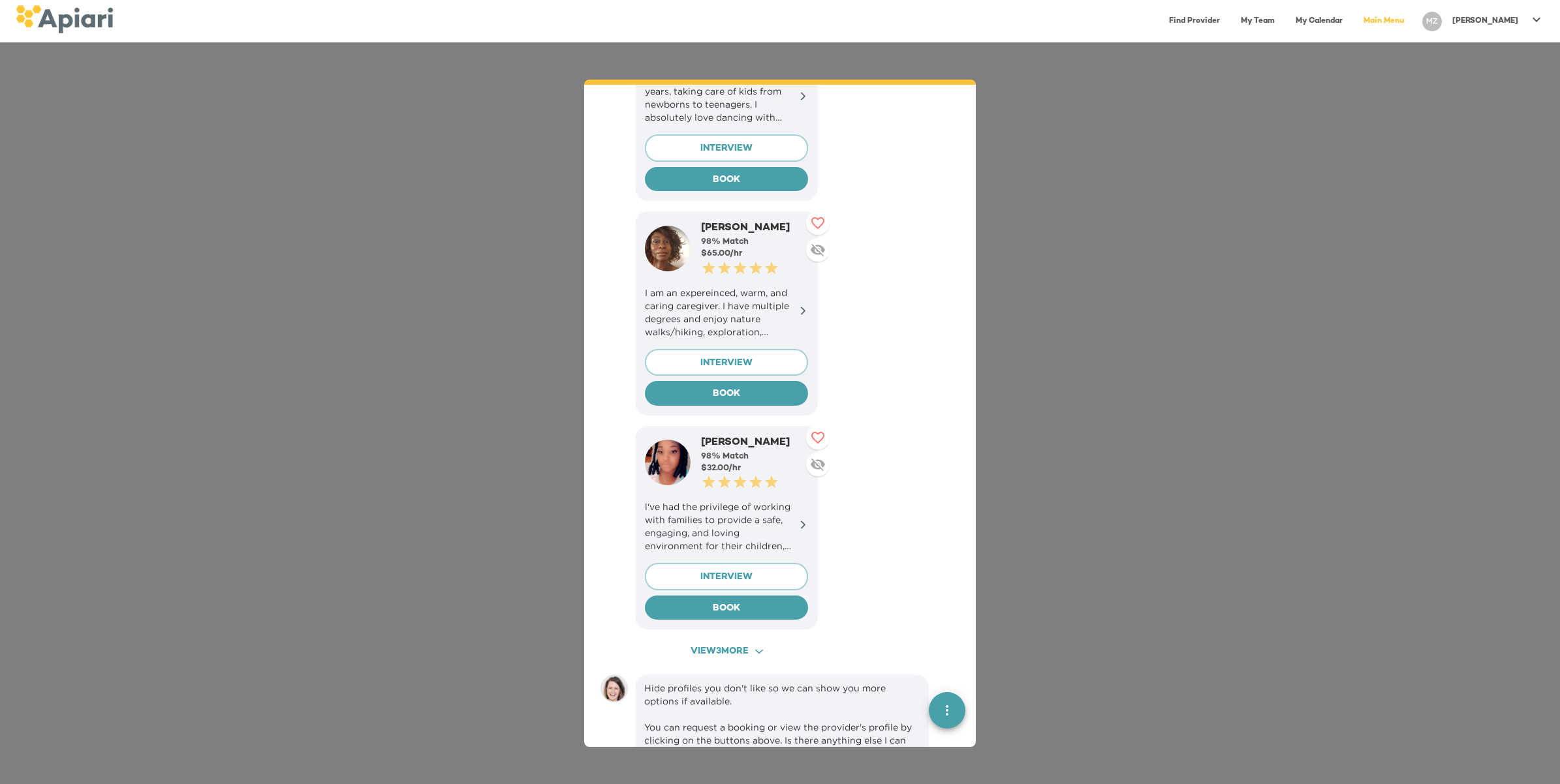
click at [781, 644] on span "View 3 more ACAF9A9D-F959-4453-8A96-698DF63F3F06 Created with sketchtool." at bounding box center [726, 652] width 159 height 17
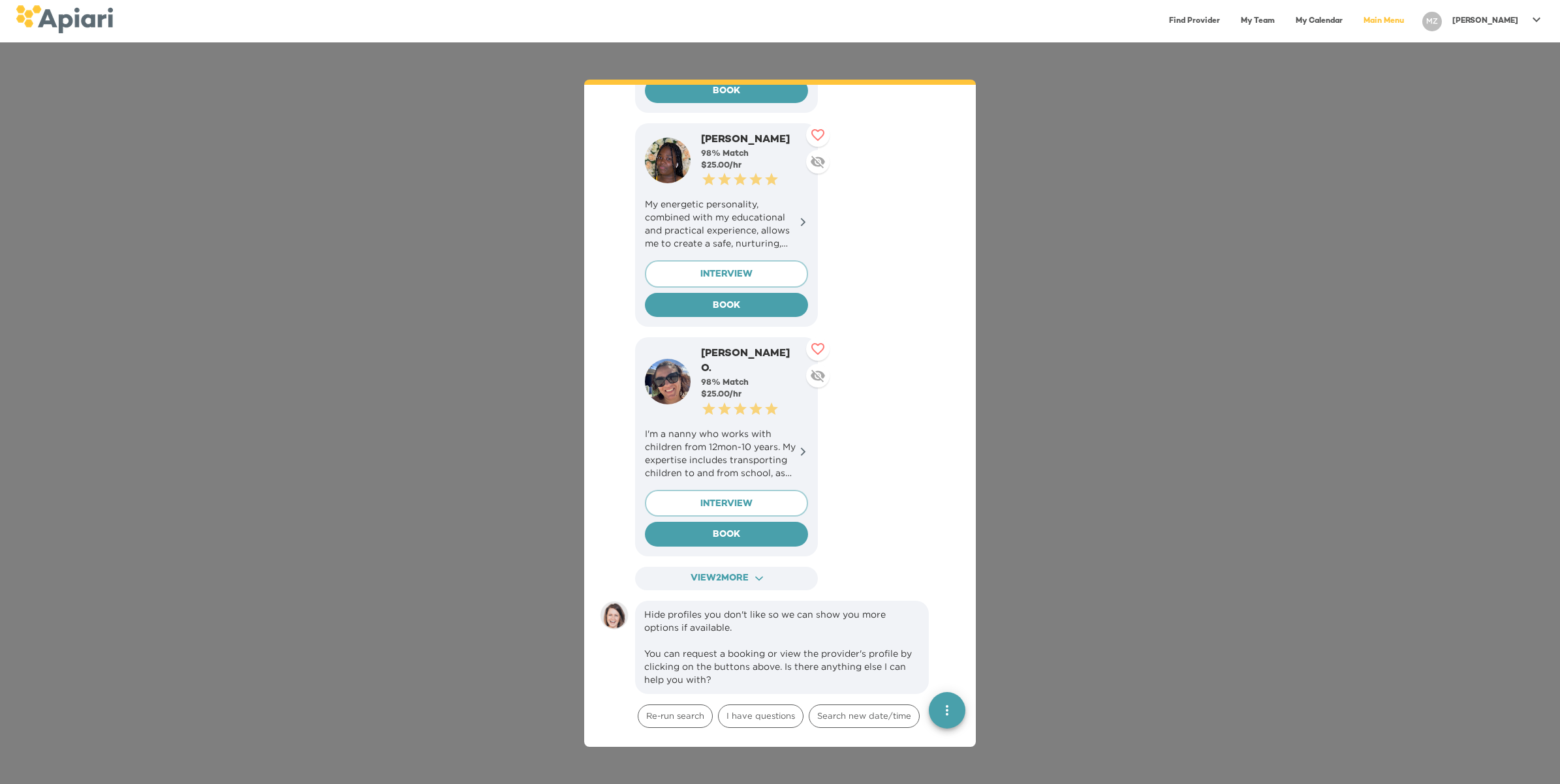
scroll to position [1381, 0]
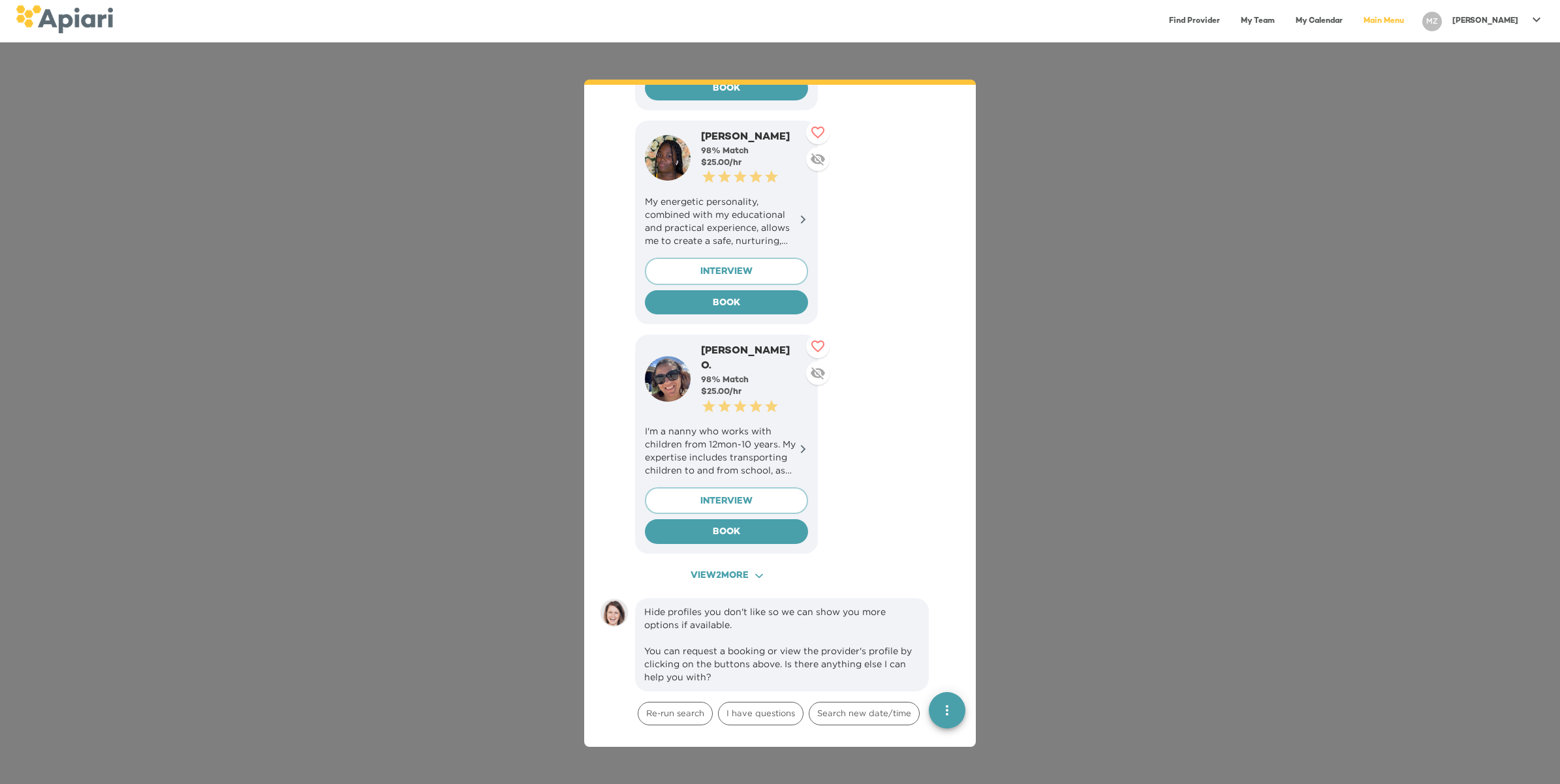
click at [789, 569] on span "View 2 more ACAF9A9D-F959-4453-8A96-698DF63F3F06 Created with sketchtool." at bounding box center [726, 577] width 159 height 17
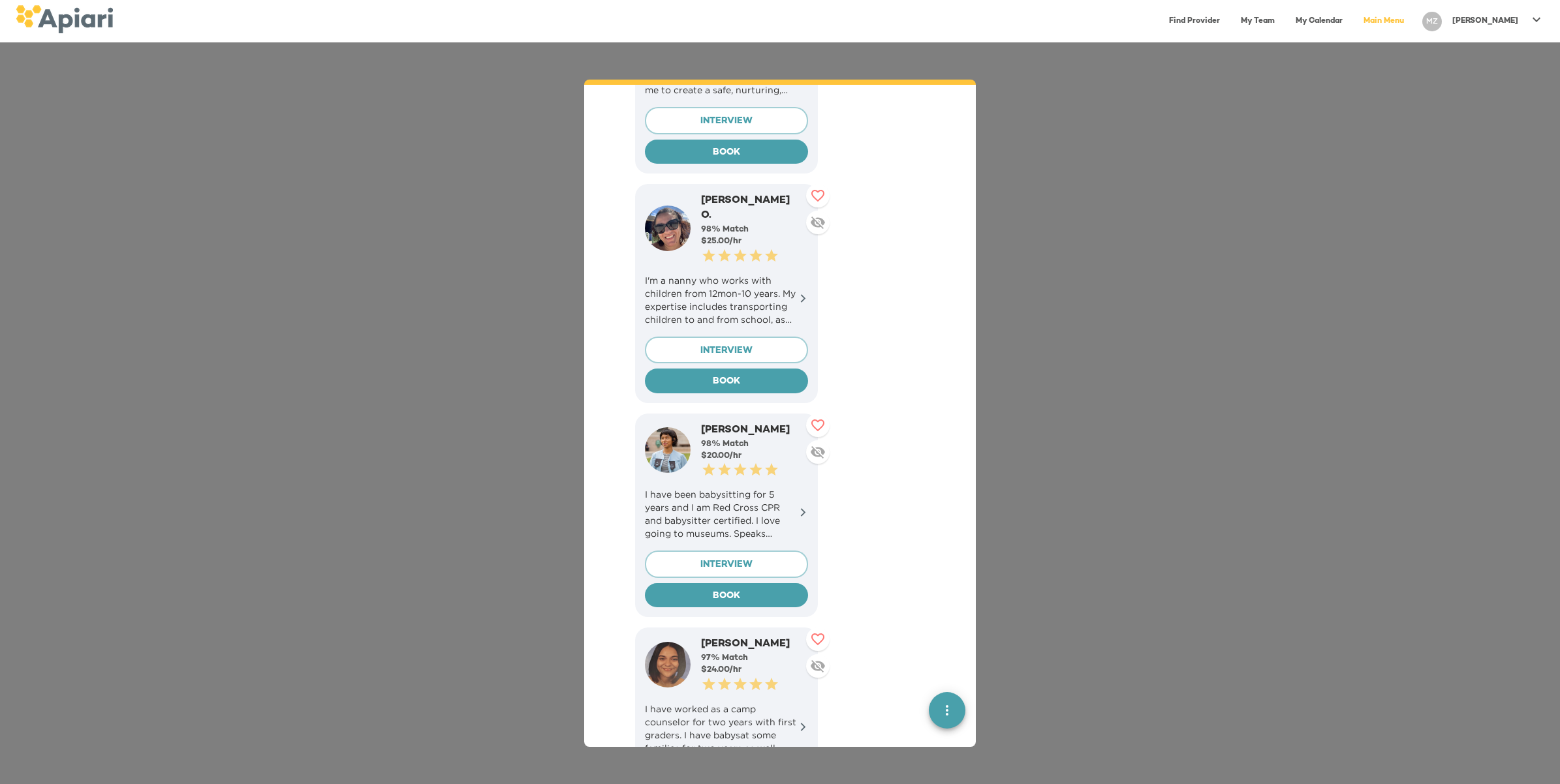
scroll to position [1463, 0]
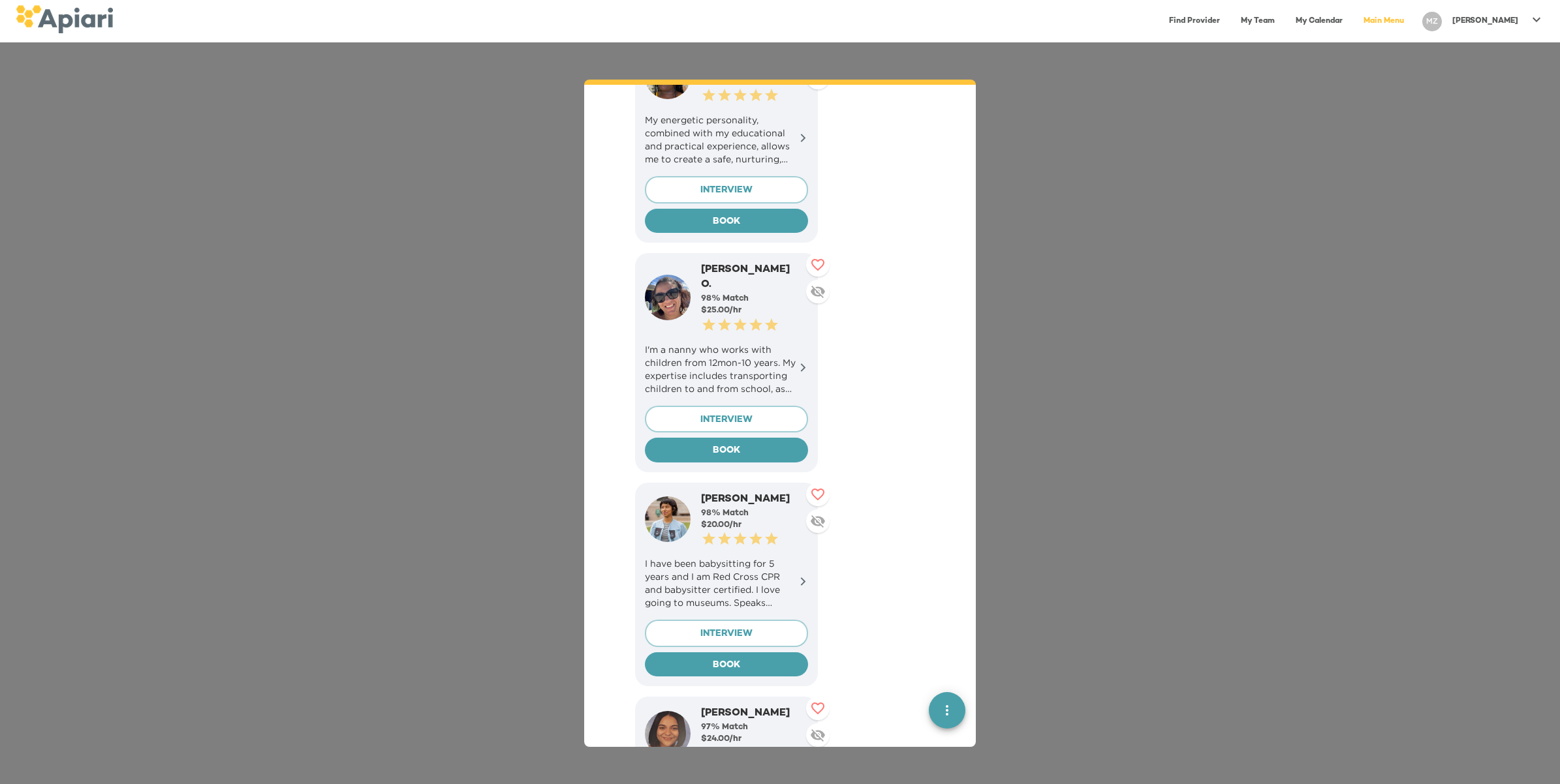
click at [815, 283] on icon at bounding box center [817, 291] width 16 height 16
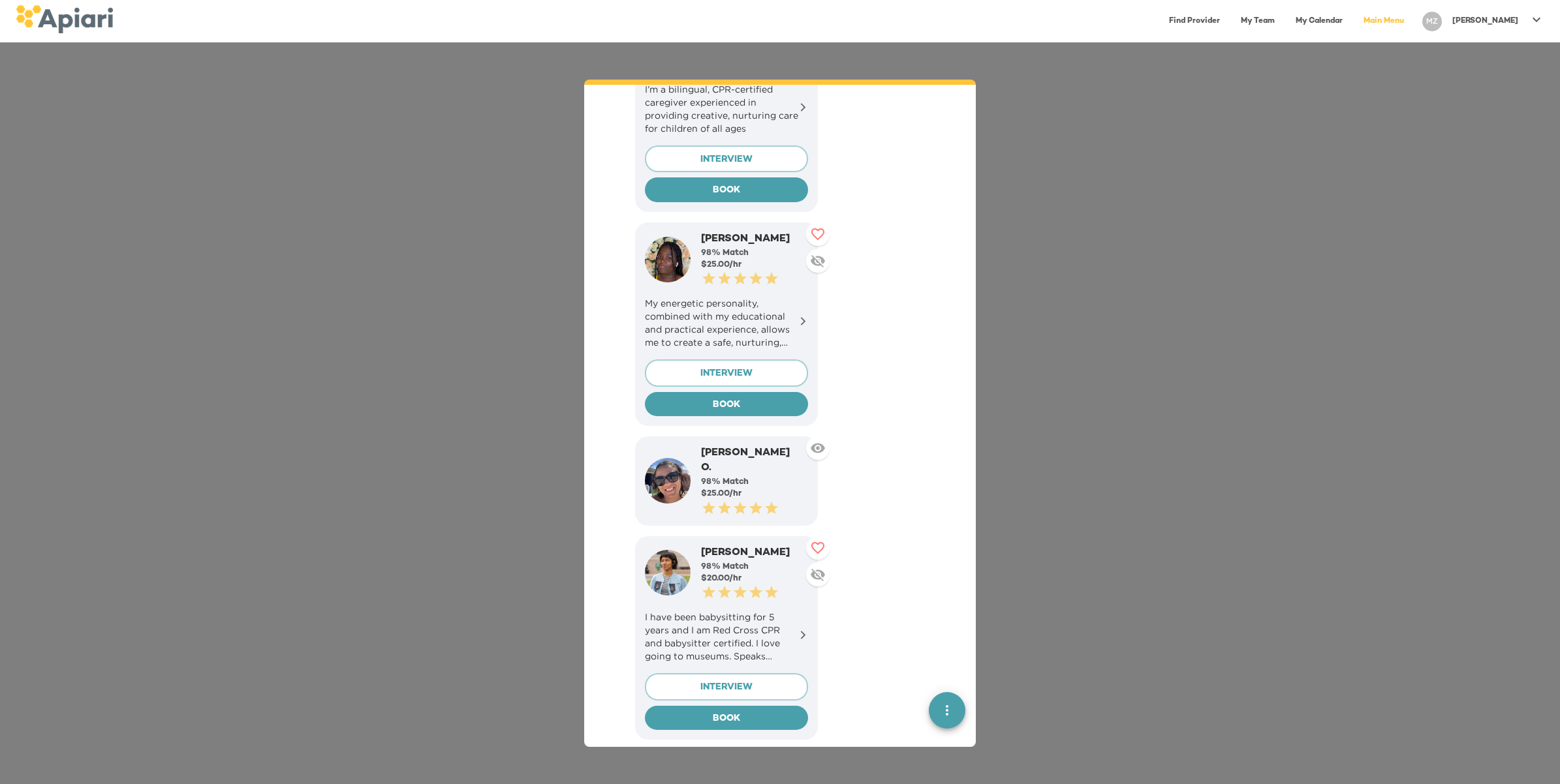
scroll to position [1218, 0]
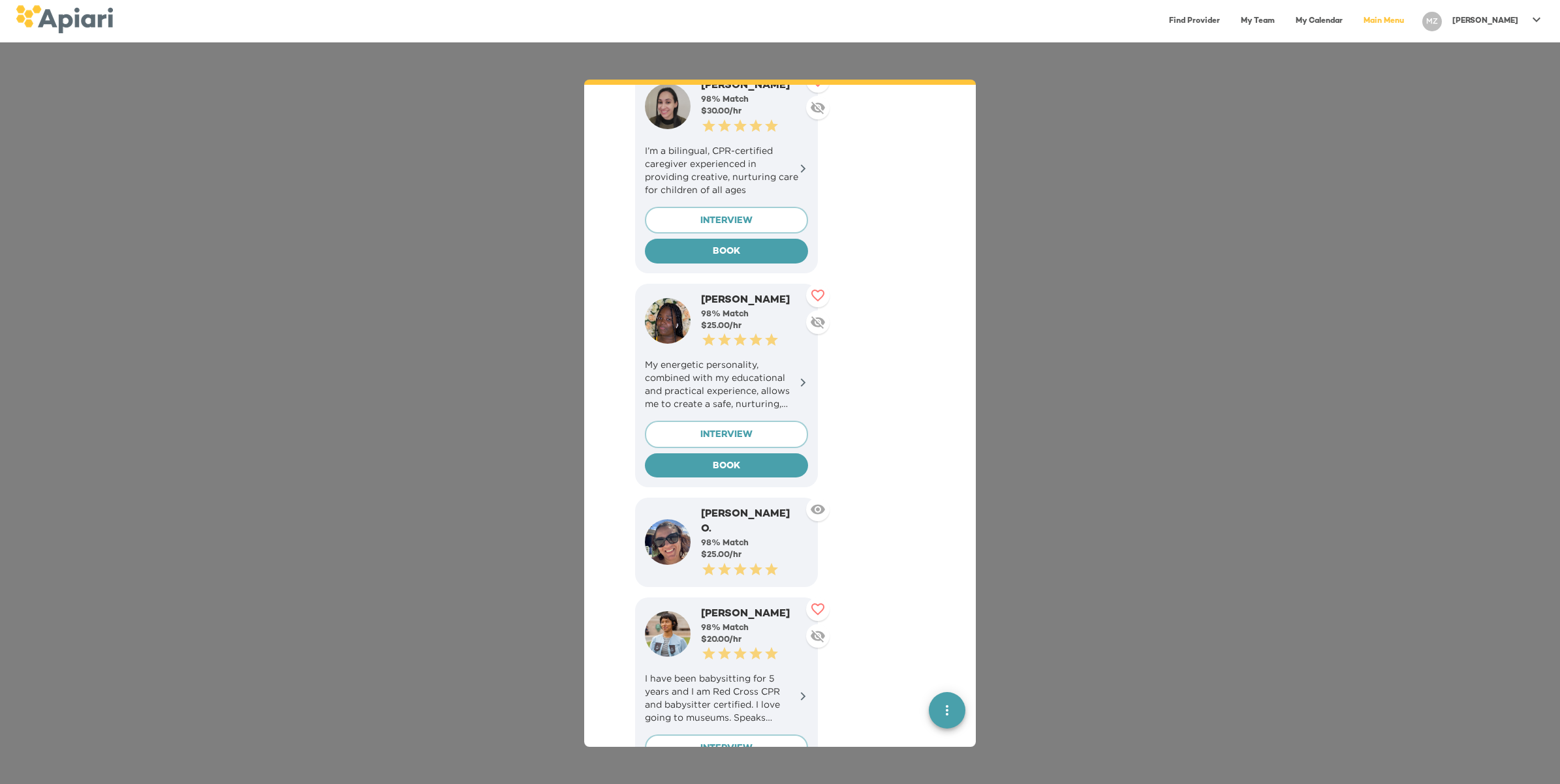
click at [817, 317] on icon at bounding box center [818, 322] width 15 height 12
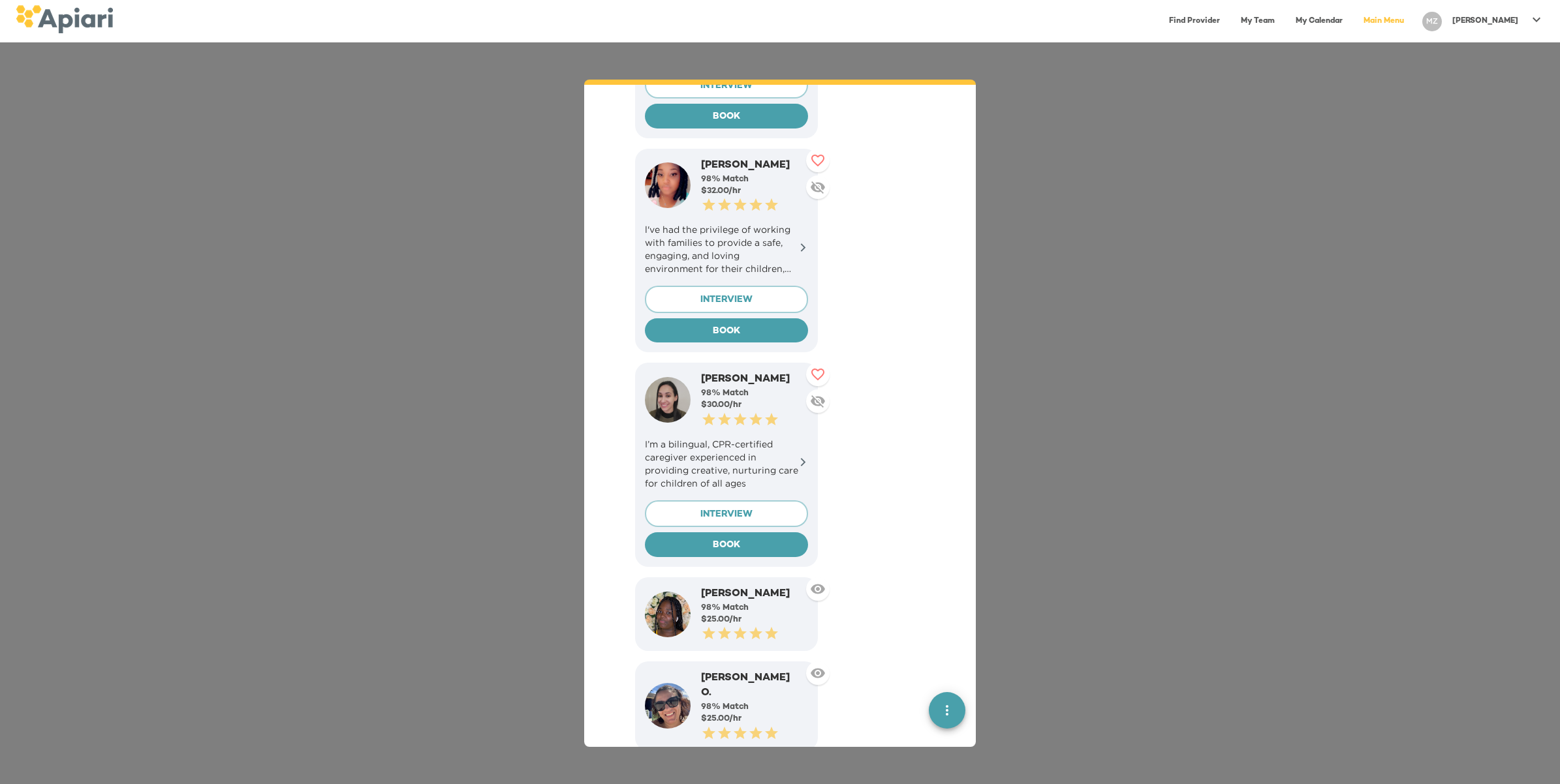
scroll to position [892, 0]
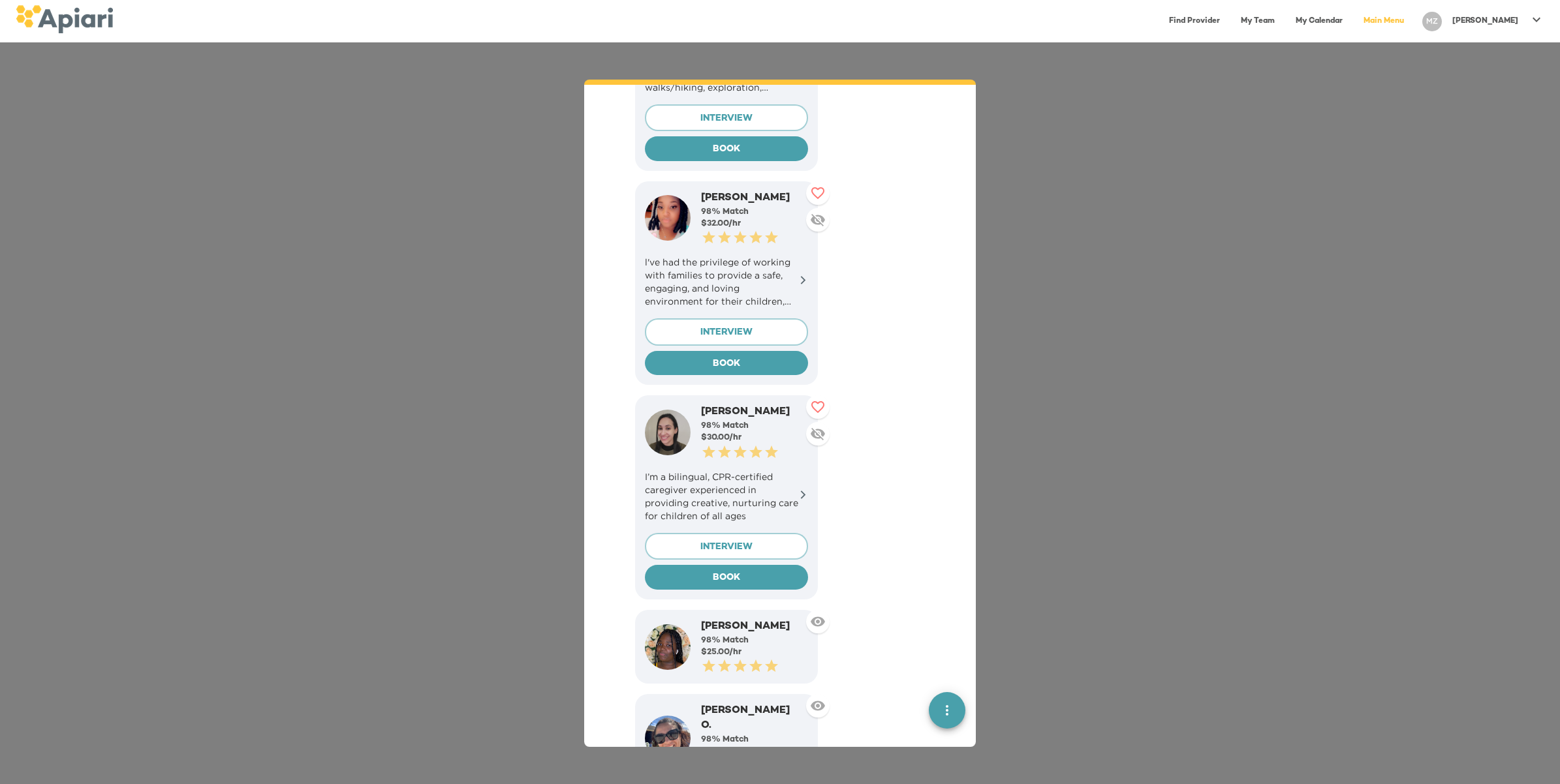
click at [815, 426] on icon at bounding box center [817, 433] width 16 height 16
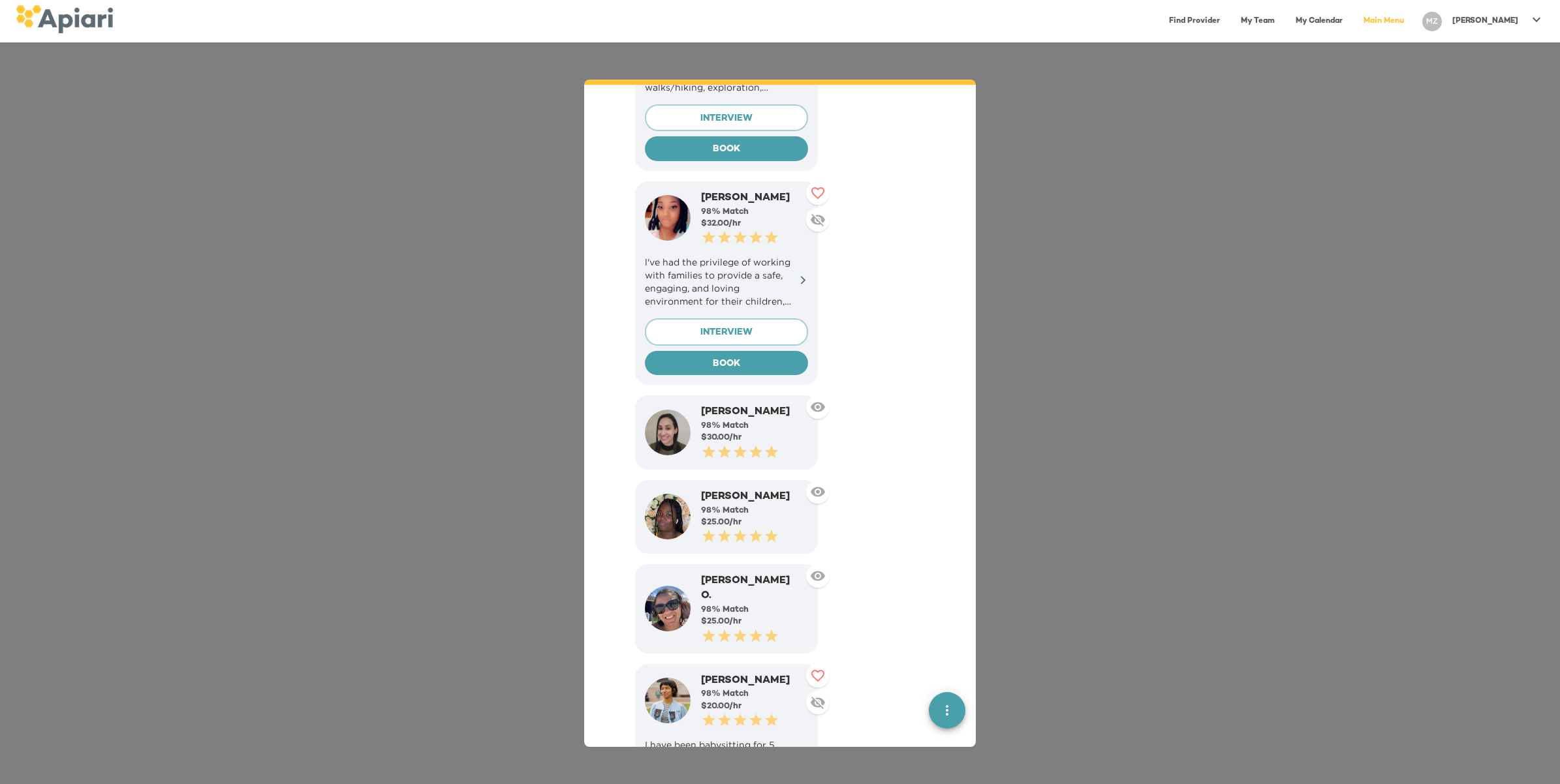
click at [816, 212] on icon at bounding box center [817, 219] width 16 height 16
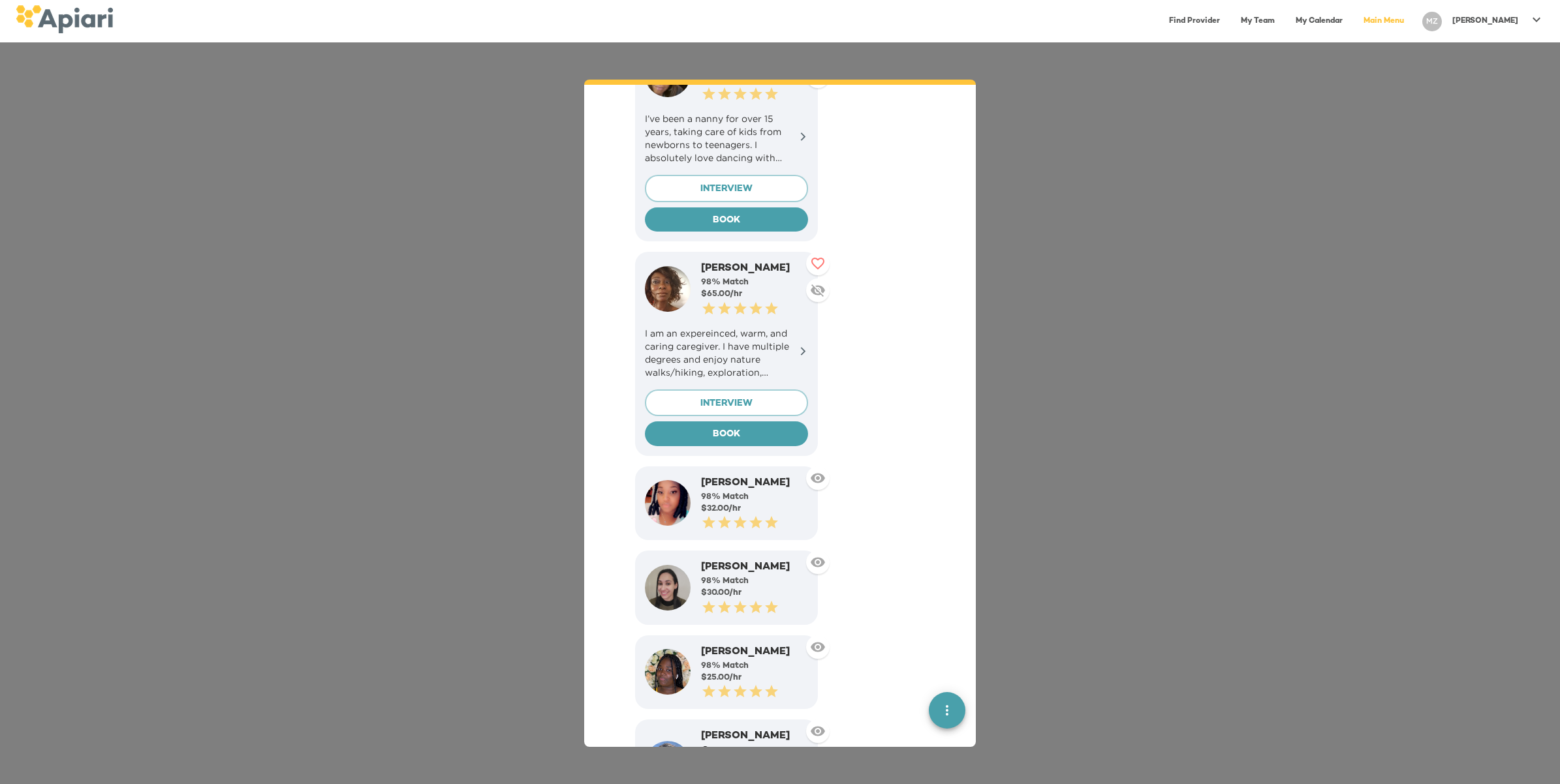
click at [811, 284] on icon at bounding box center [818, 290] width 15 height 12
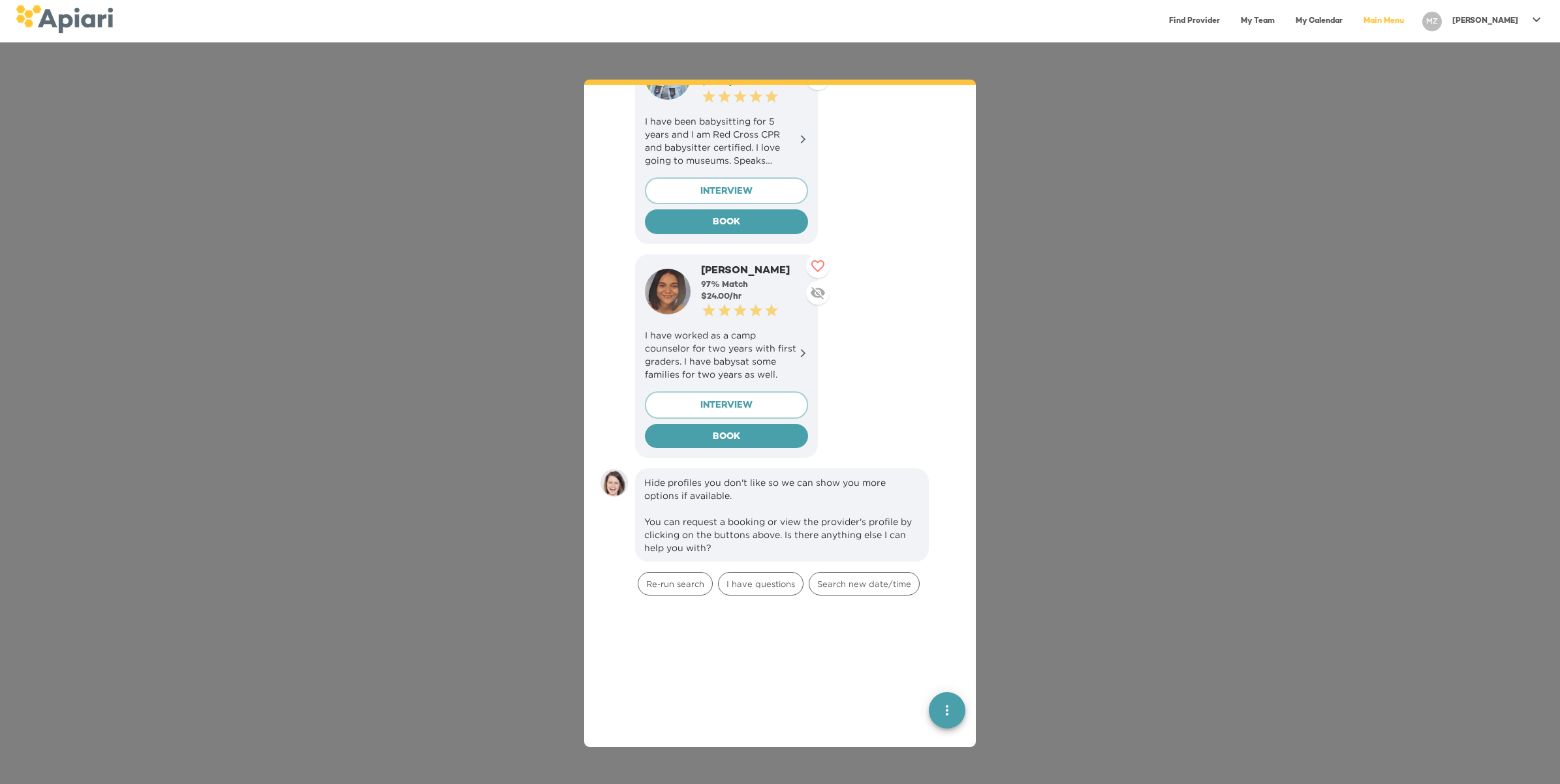
scroll to position [1341, 0]
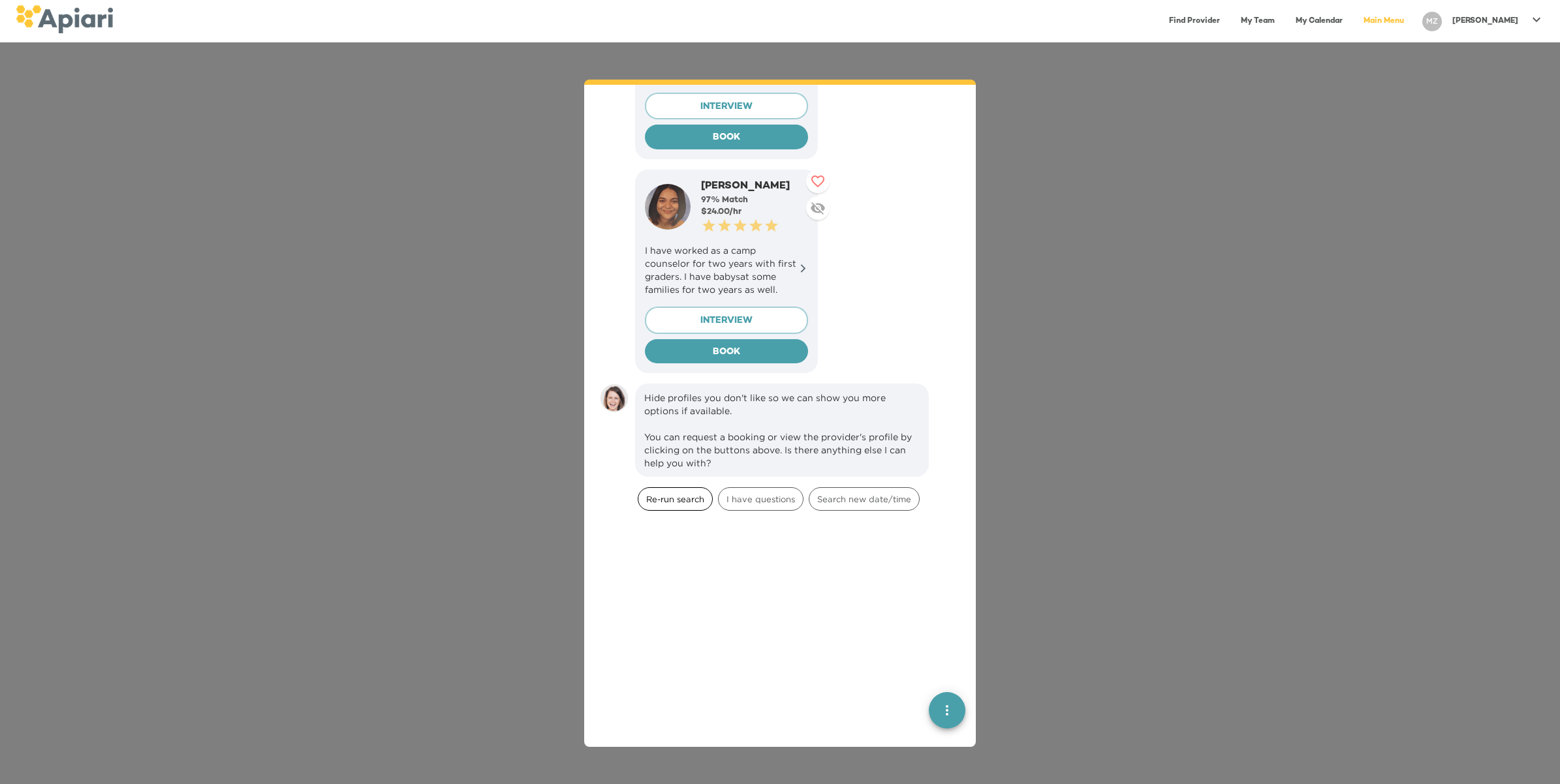
click at [686, 493] on span "Re-run search" at bounding box center [675, 499] width 74 height 12
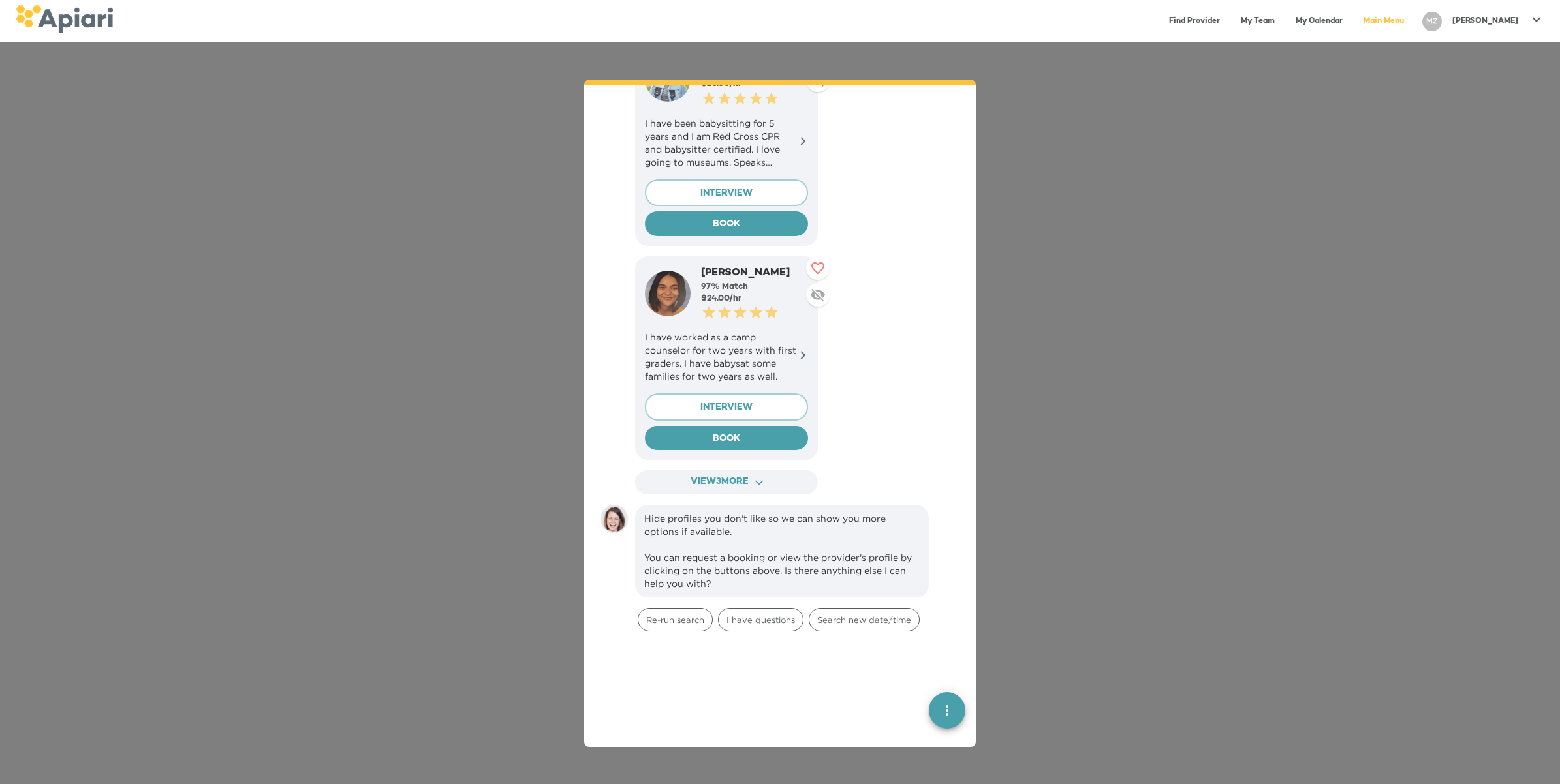
scroll to position [2315, 0]
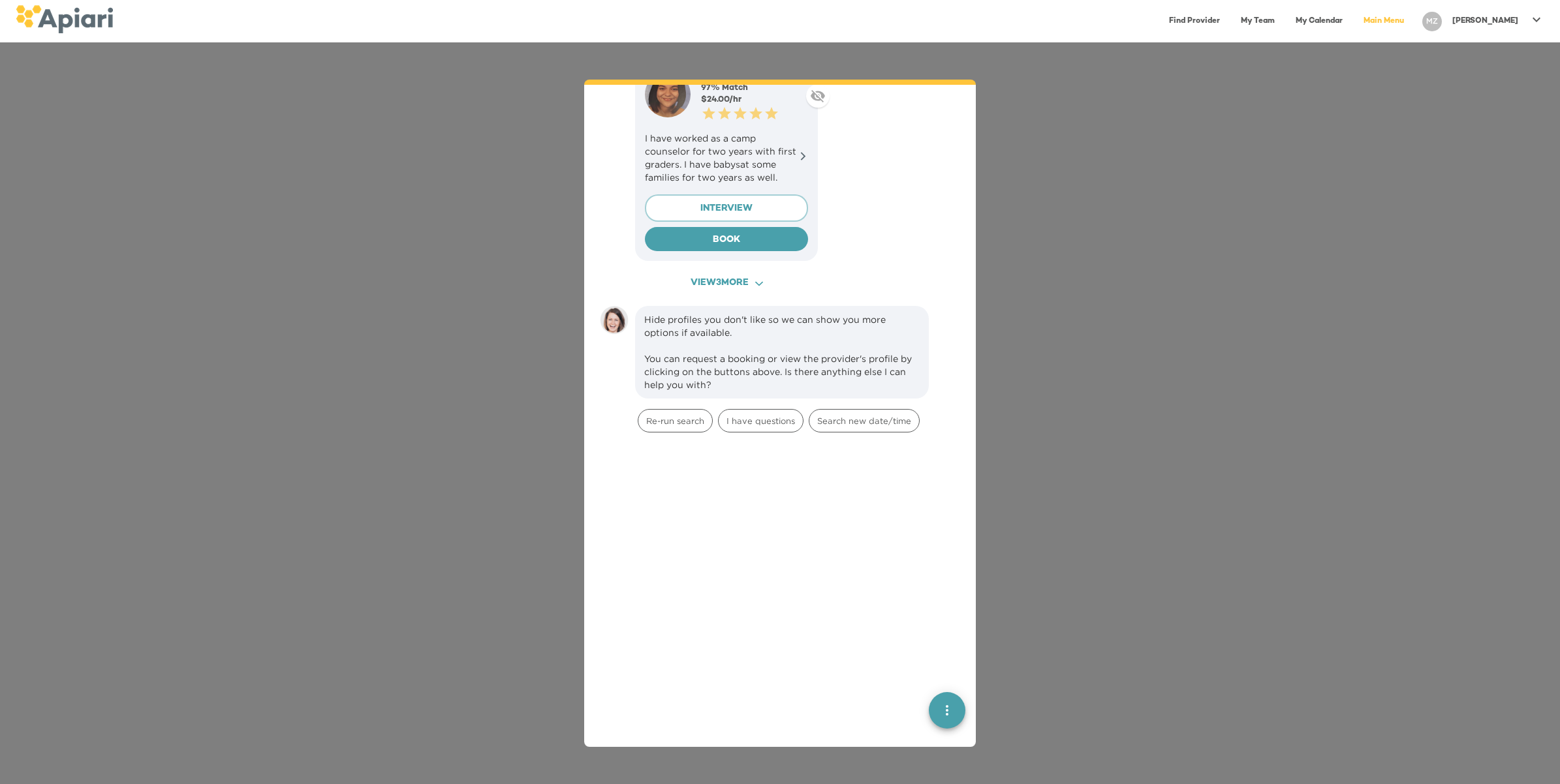
click at [773, 271] on button "View 3 more ACAF9A9D-F959-4453-8A96-698DF63F3F06 Created with sketchtool." at bounding box center [726, 283] width 183 height 24
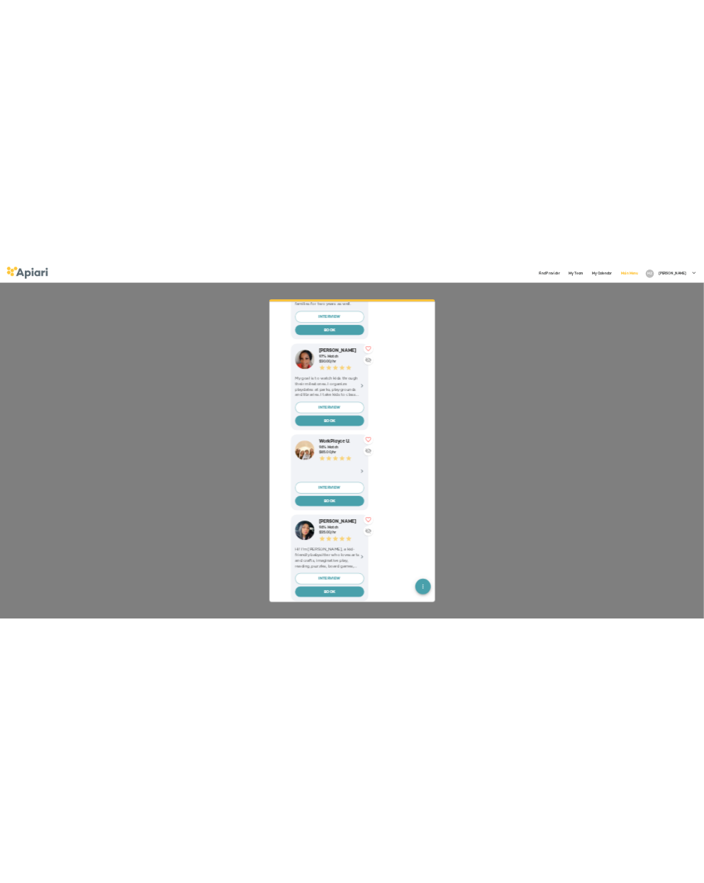
scroll to position [2599, 0]
